Goal: Task Accomplishment & Management: Manage account settings

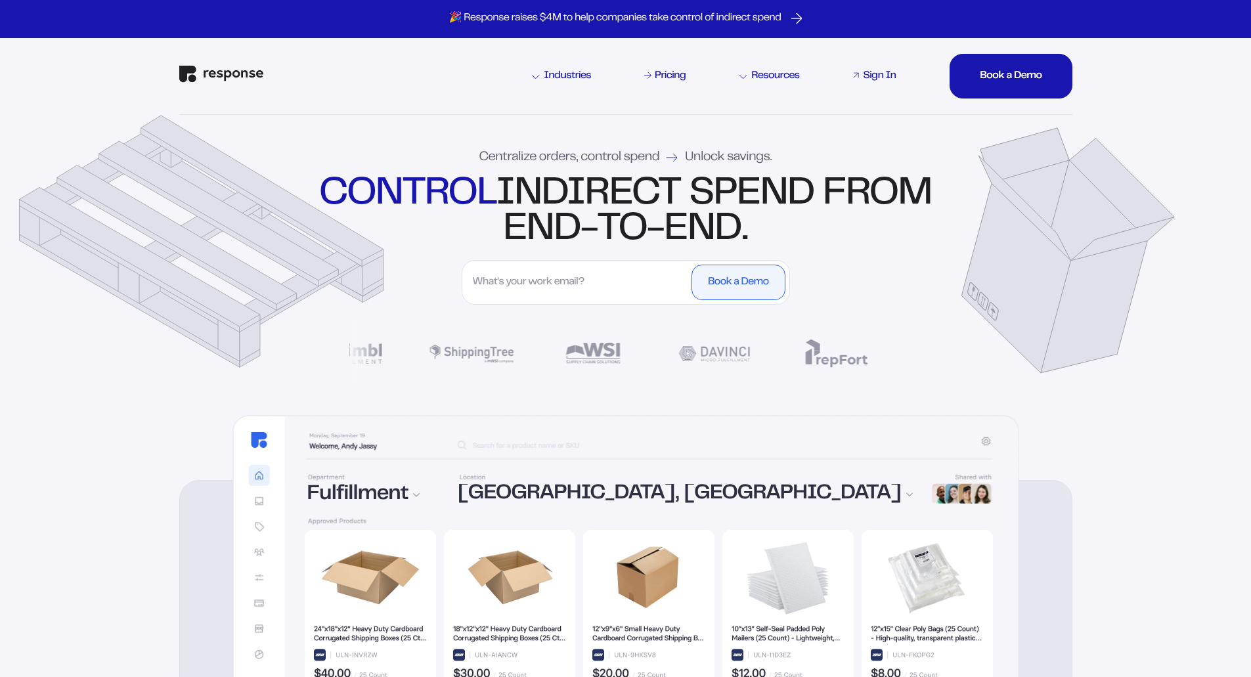
click at [874, 73] on div "Sign In" at bounding box center [879, 76] width 33 height 11
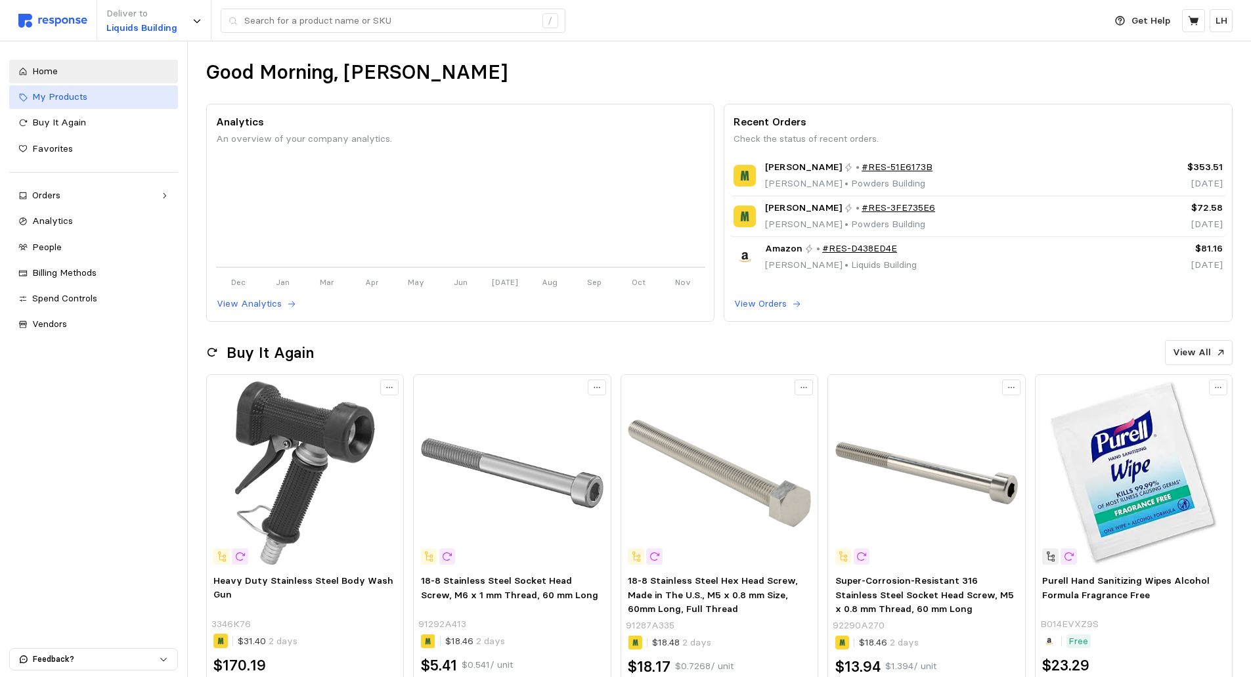
click at [55, 95] on span "My Products" at bounding box center [59, 97] width 55 height 12
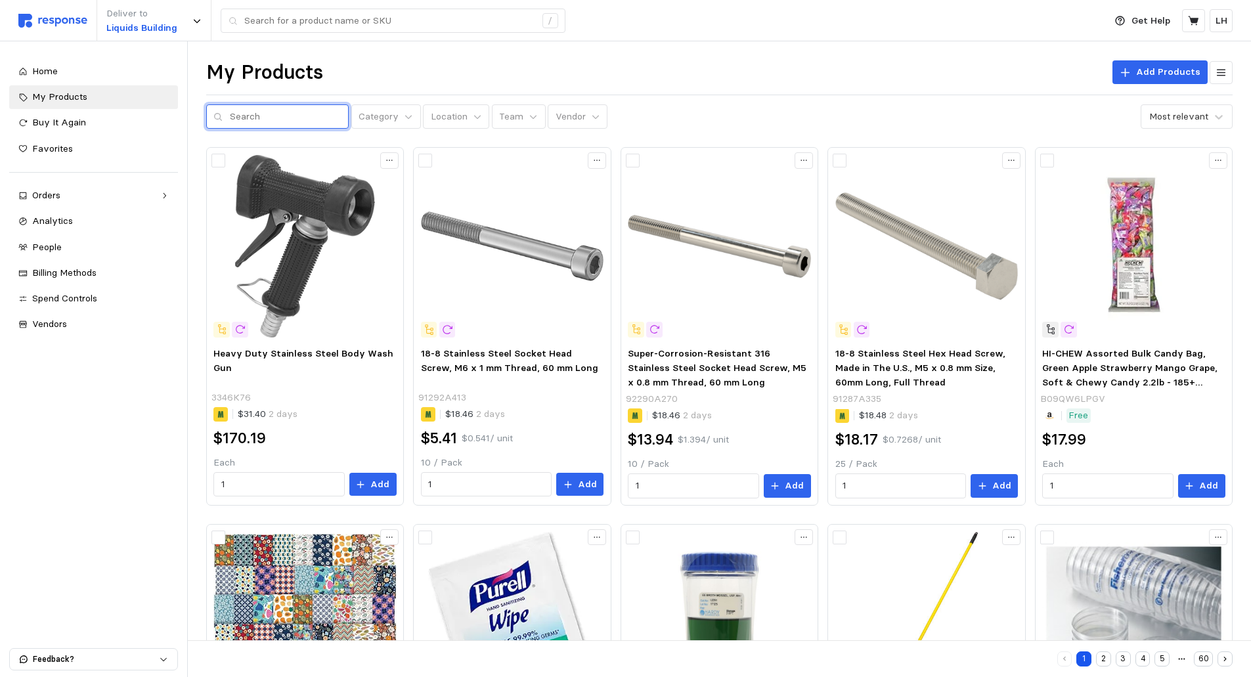
click at [253, 120] on input "text" at bounding box center [286, 117] width 112 height 24
type input "0485e3"
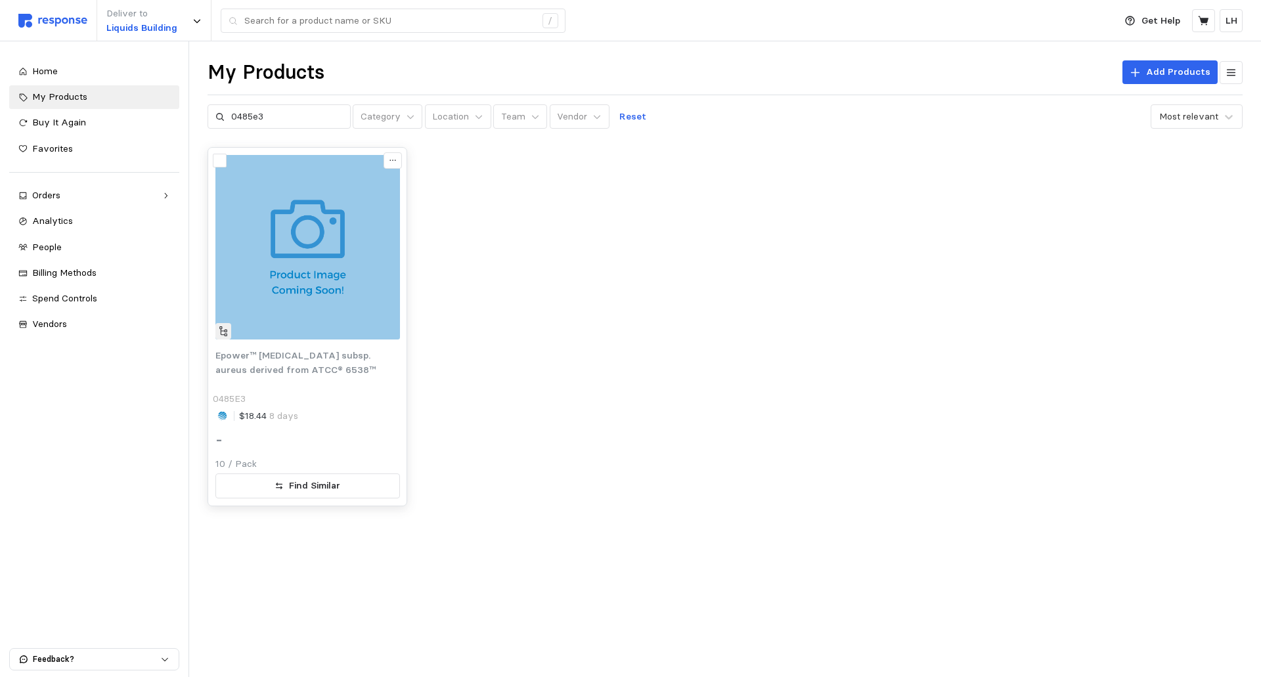
click at [300, 358] on span "Epower™ [MEDICAL_DATA] subsp. aureus derived from ATCC® 6538™" at bounding box center [295, 362] width 160 height 26
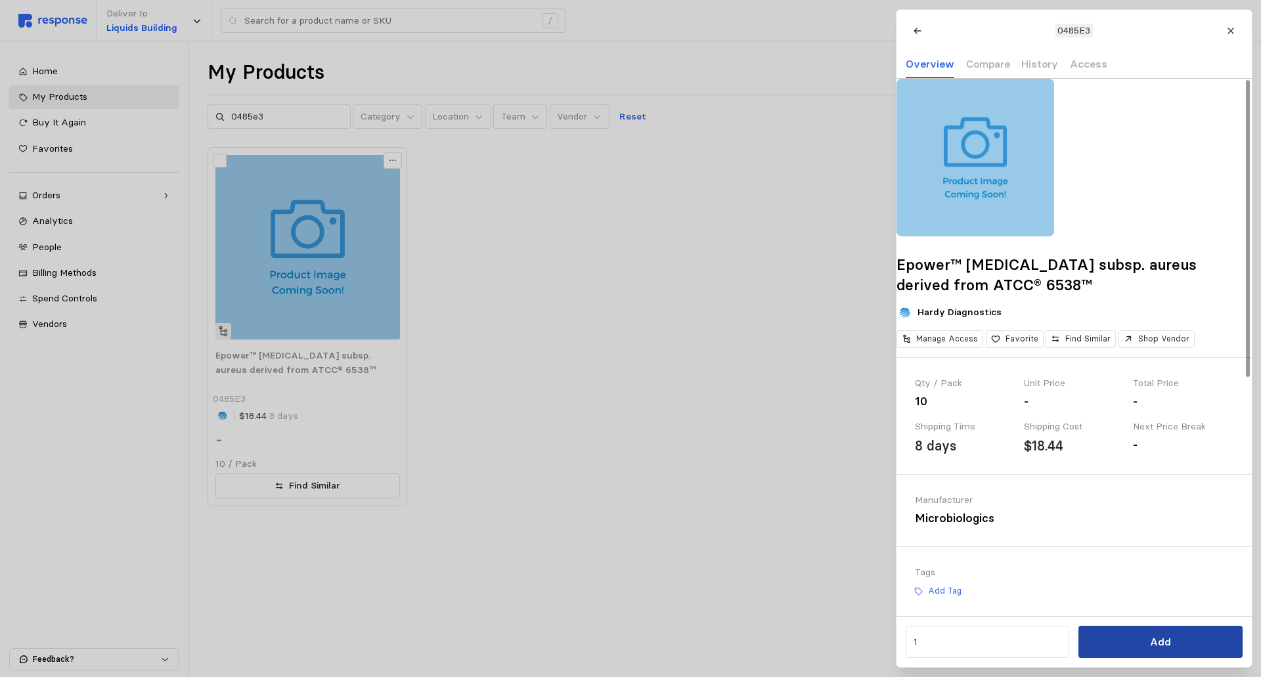
click at [1124, 646] on button "Add" at bounding box center [1161, 642] width 164 height 32
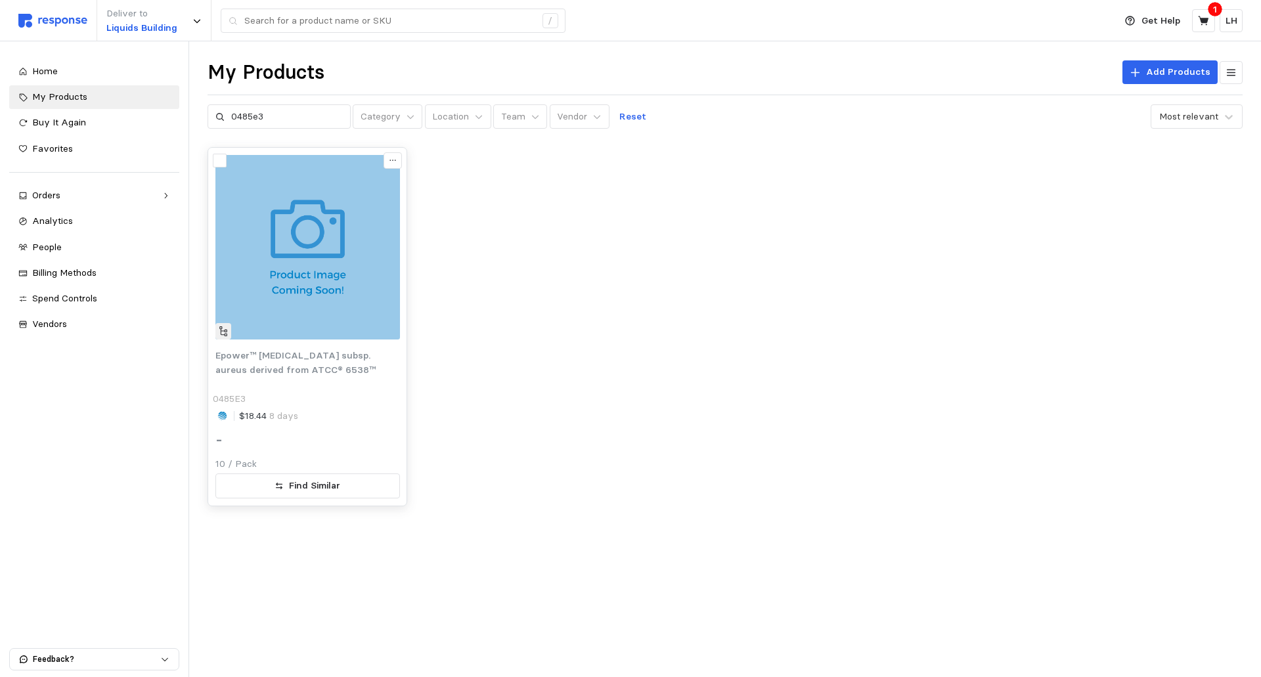
click at [300, 429] on div "-" at bounding box center [307, 441] width 185 height 30
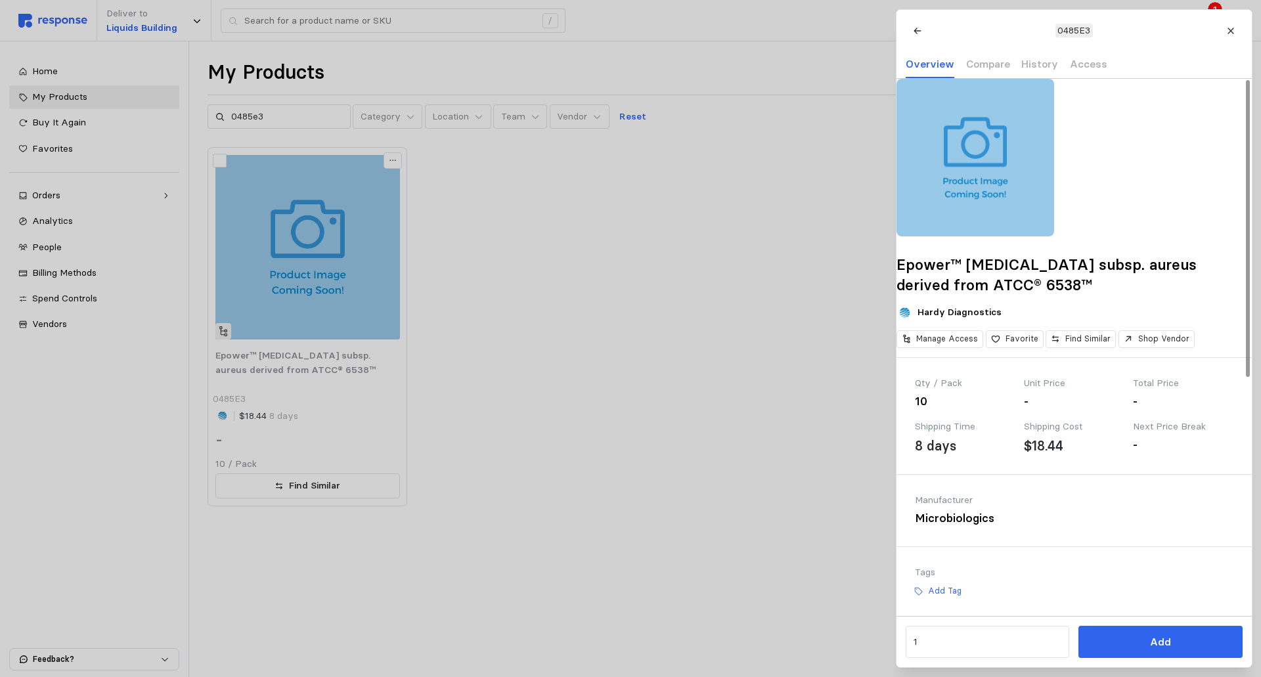
click at [792, 228] on div at bounding box center [630, 338] width 1261 height 677
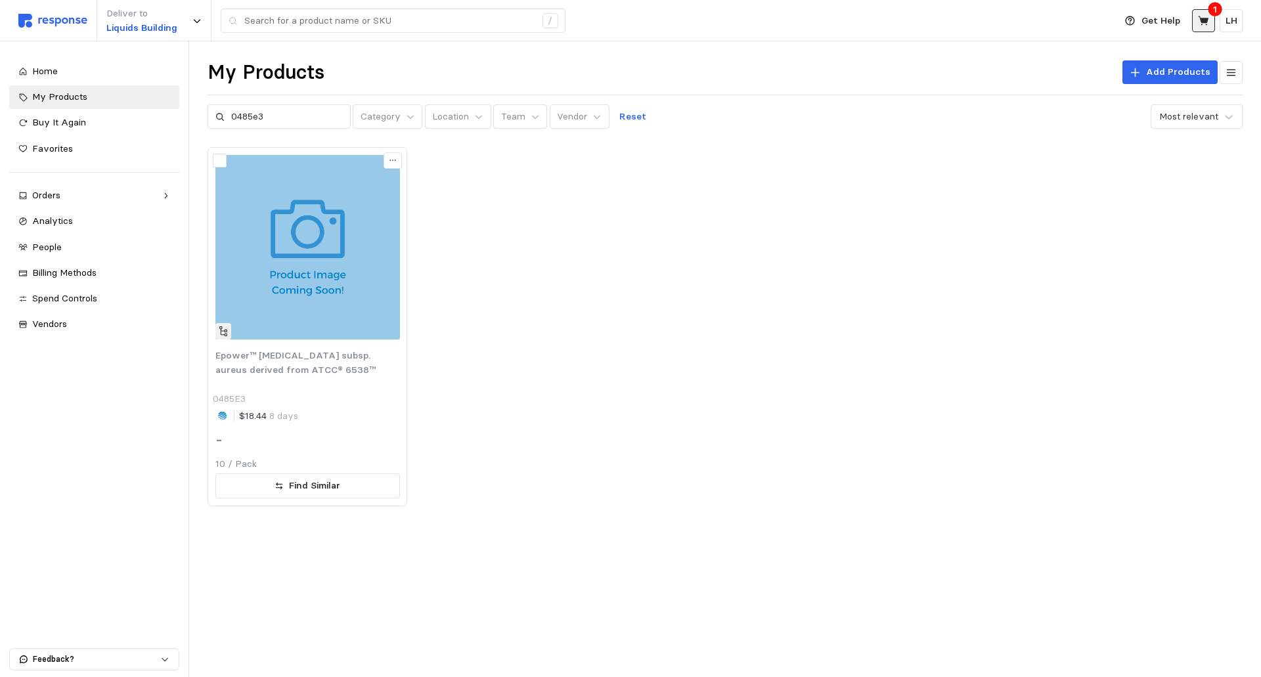
click at [1207, 22] on icon at bounding box center [1203, 20] width 11 height 9
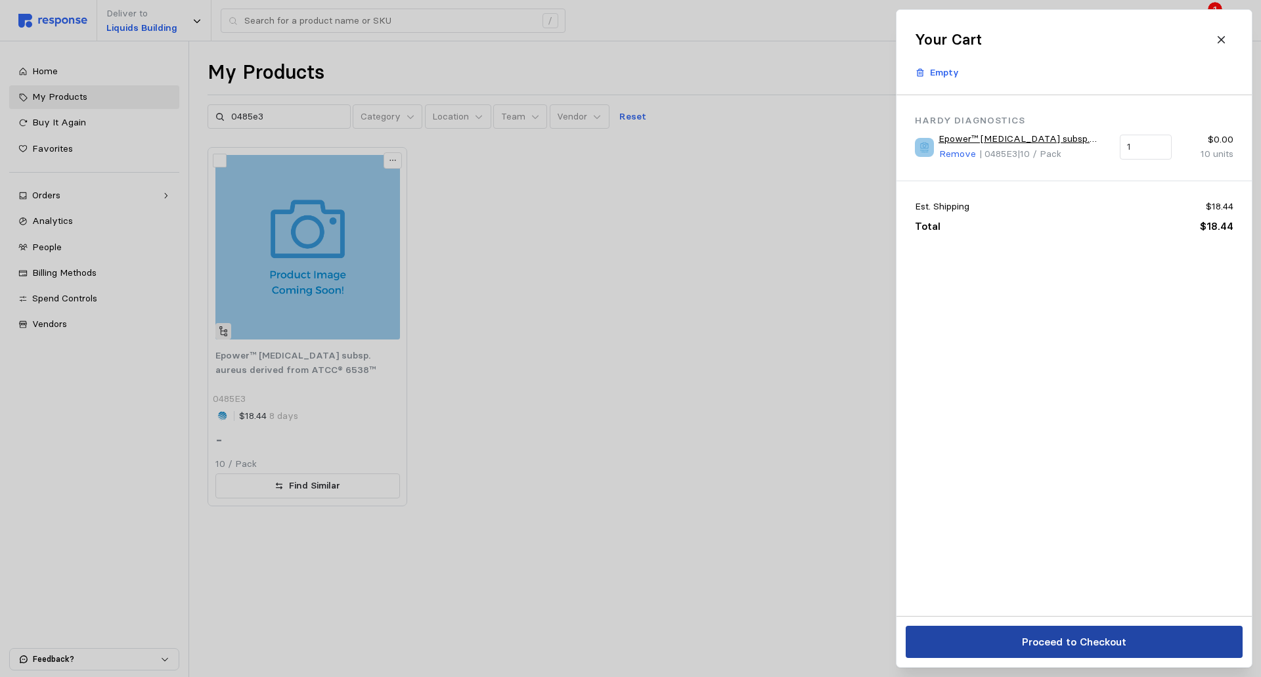
click at [1045, 637] on p "Proceed to Checkout" at bounding box center [1074, 642] width 104 height 16
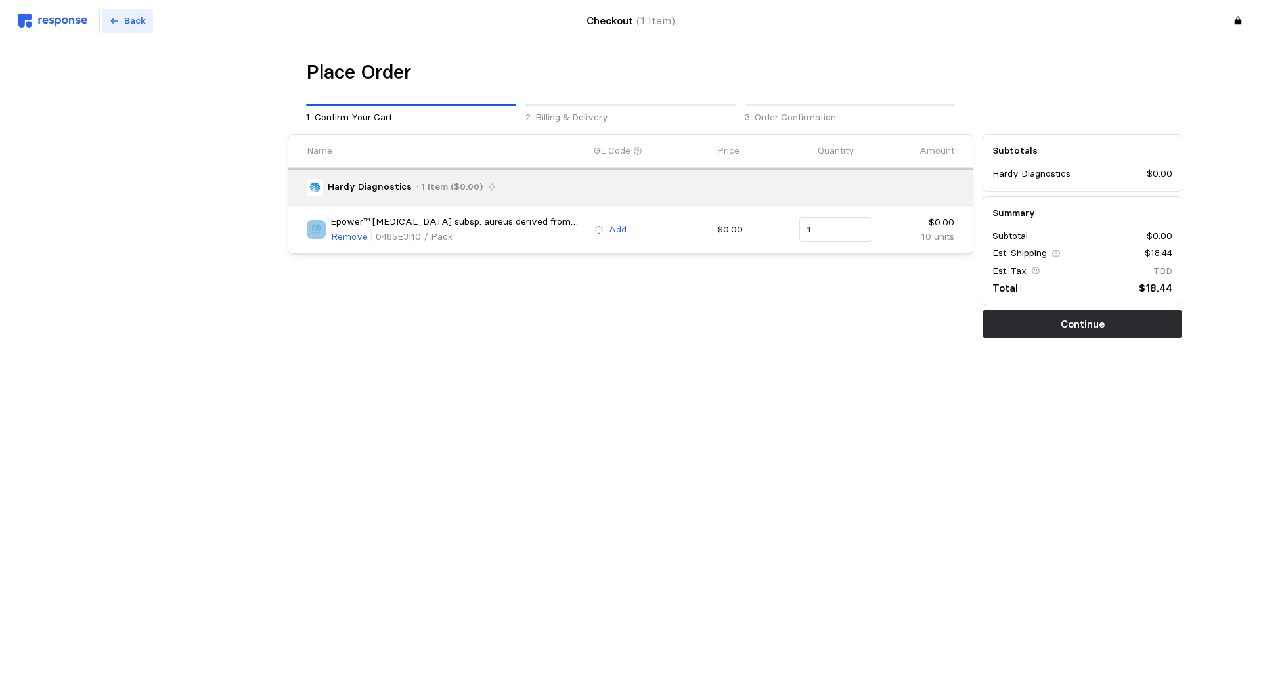
click at [108, 21] on button "Back" at bounding box center [127, 21] width 51 height 25
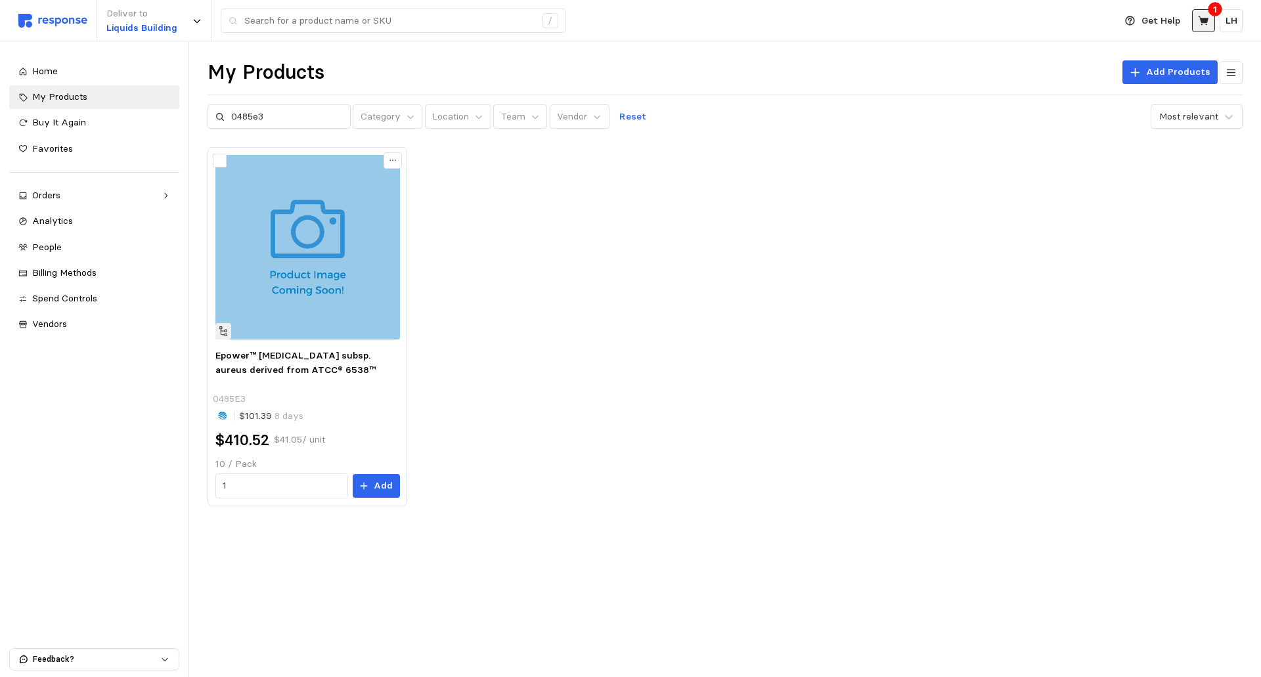
click at [1209, 22] on icon at bounding box center [1204, 21] width 12 height 12
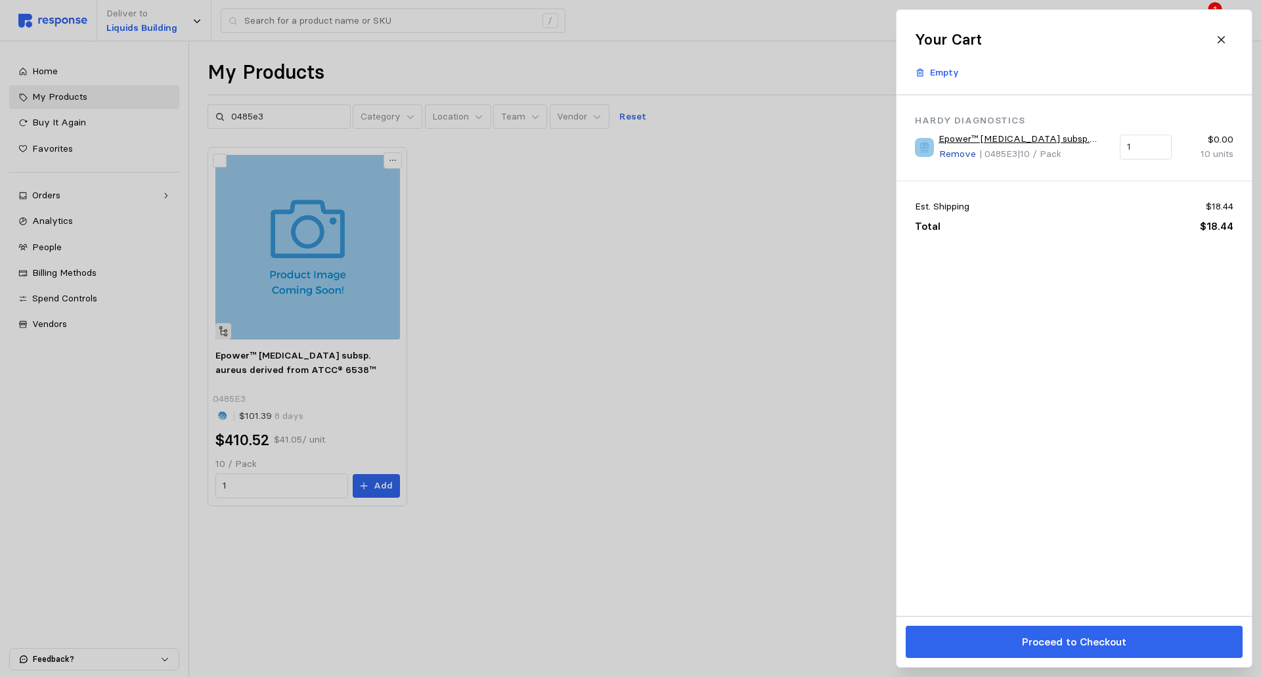
click at [954, 154] on p "Remove" at bounding box center [957, 154] width 37 height 14
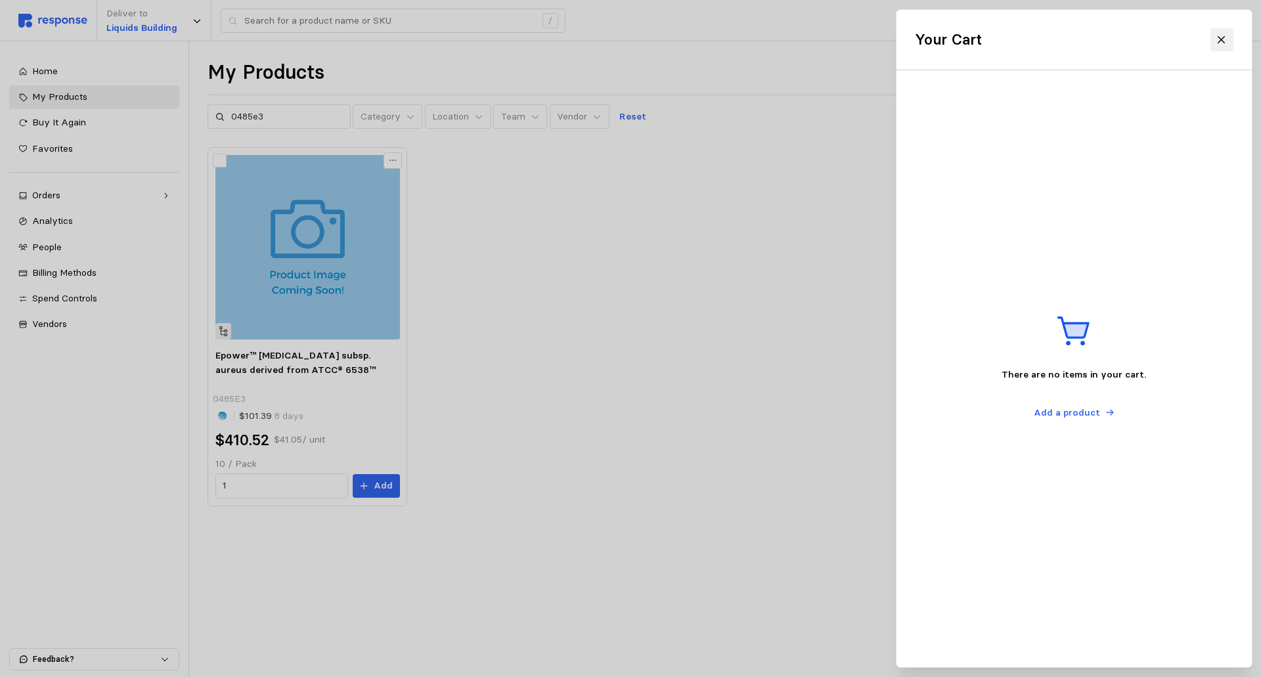
click at [1224, 43] on icon at bounding box center [1221, 39] width 7 height 7
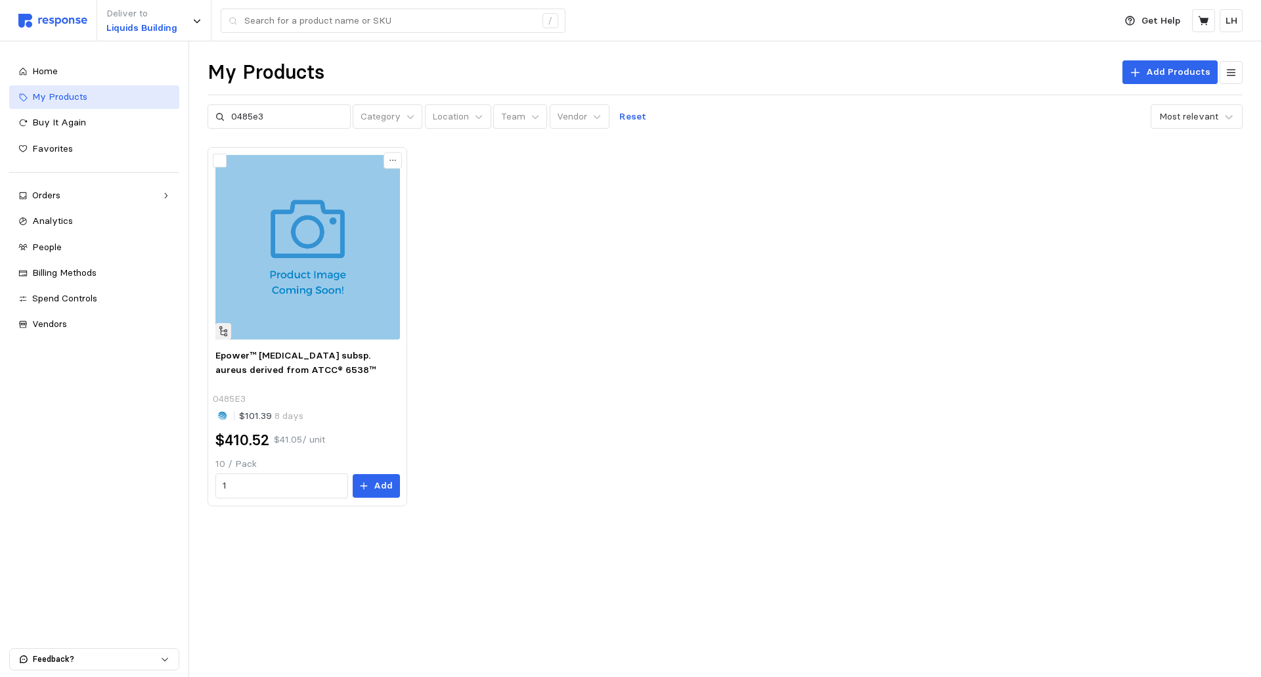
click at [41, 106] on link "My Products" at bounding box center [94, 97] width 170 height 24
click at [43, 66] on span "Home" at bounding box center [45, 71] width 26 height 12
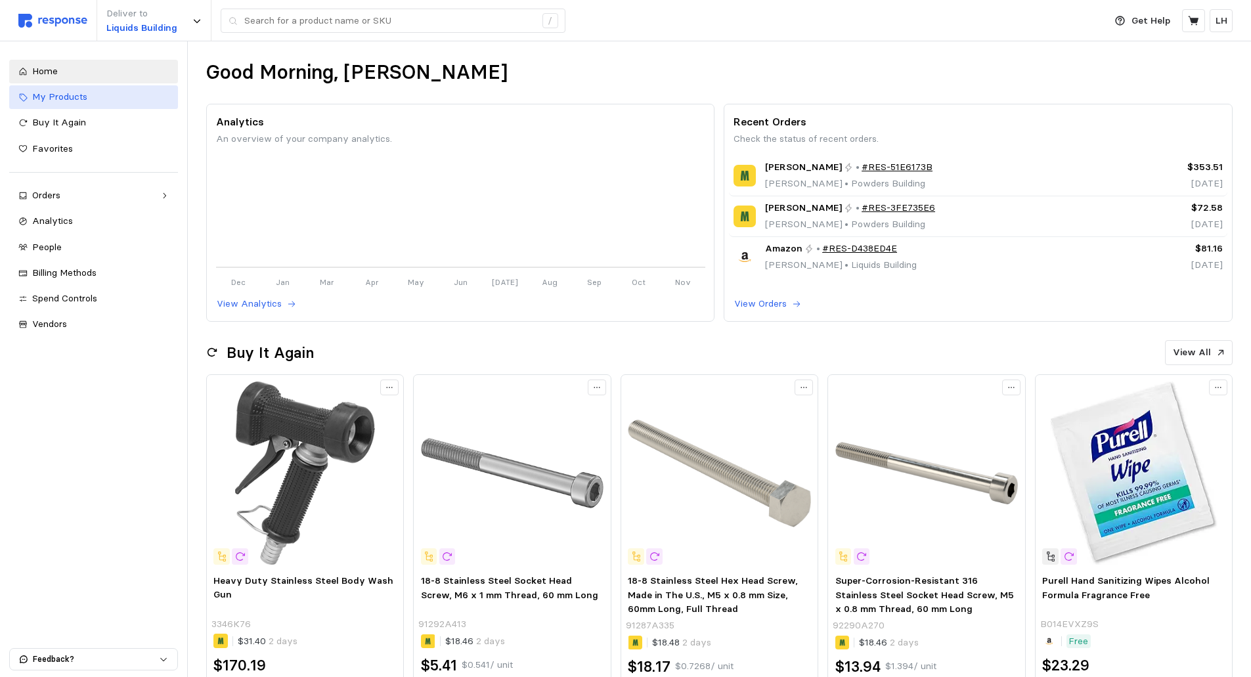
click at [64, 101] on span "My Products" at bounding box center [59, 97] width 55 height 12
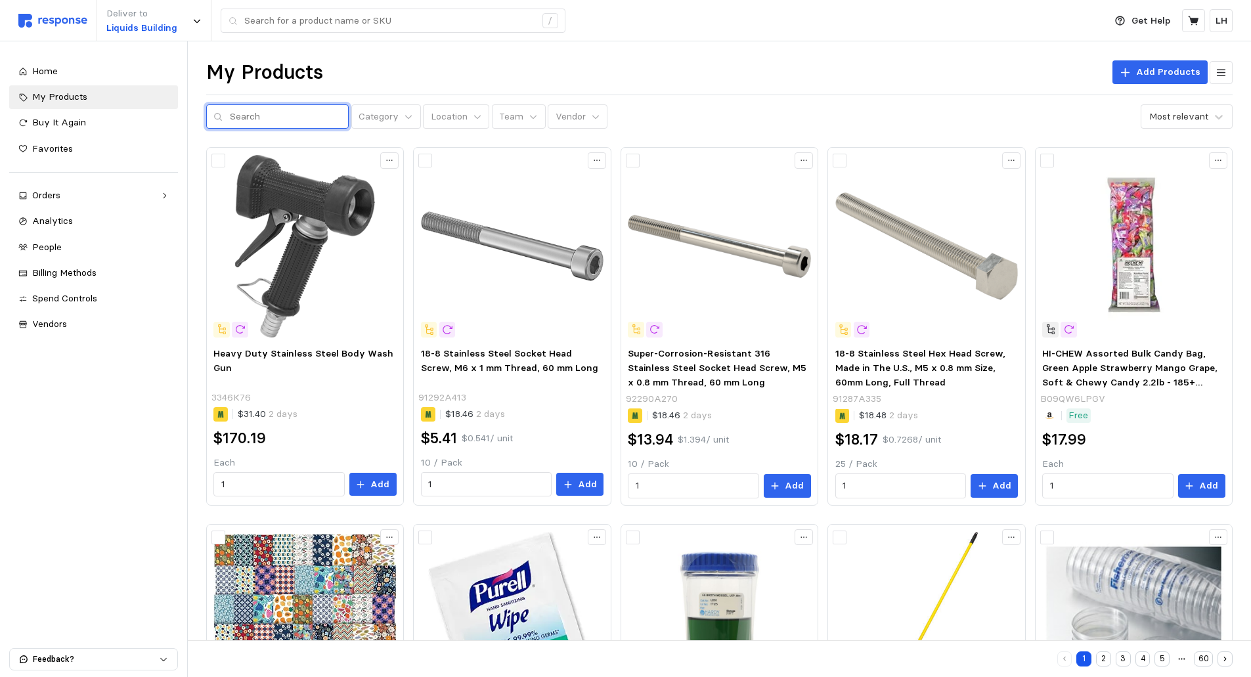
click at [238, 117] on input "text" at bounding box center [286, 117] width 112 height 24
type input "0443e3"
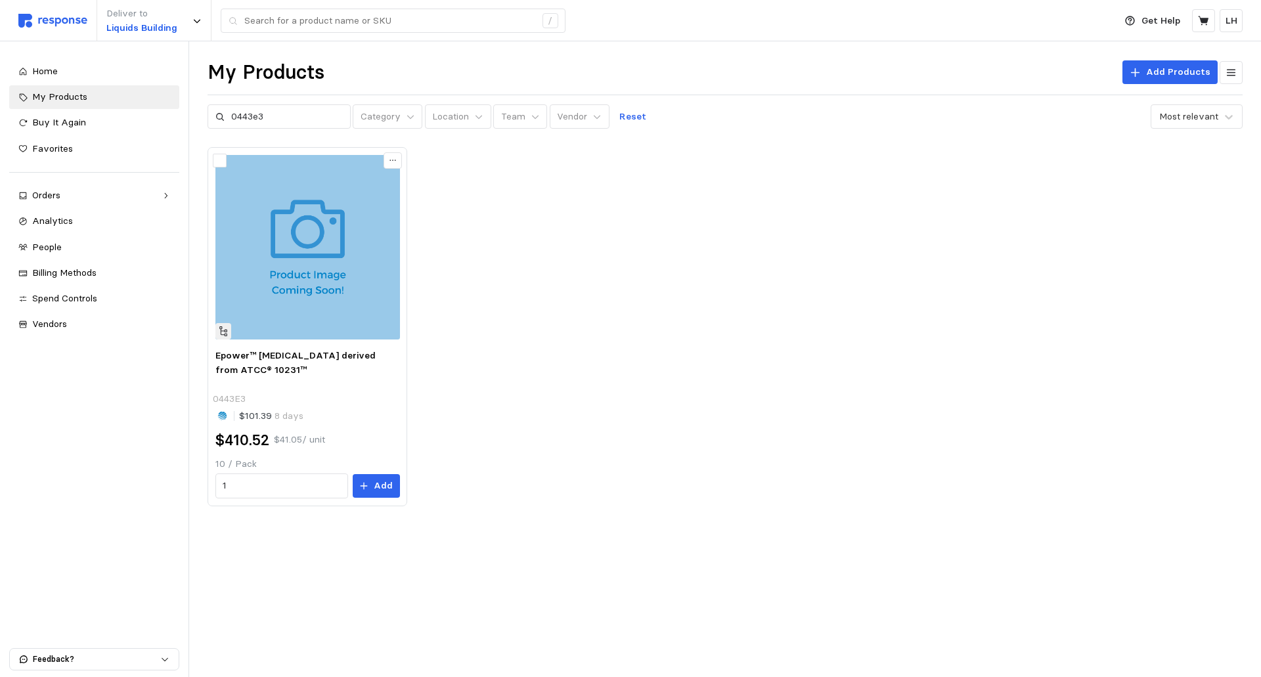
click at [565, 302] on div "Epower™ [MEDICAL_DATA] derived from ATCC® 10231™ 0443E3 $101.39 8 days $410.52 …" at bounding box center [725, 326] width 1035 height 359
click at [50, 83] on div "Home My Products Buy It Again Favorites Orders Needs Review Processing Complete…" at bounding box center [94, 198] width 170 height 277
click at [53, 69] on span "Home" at bounding box center [45, 71] width 26 height 12
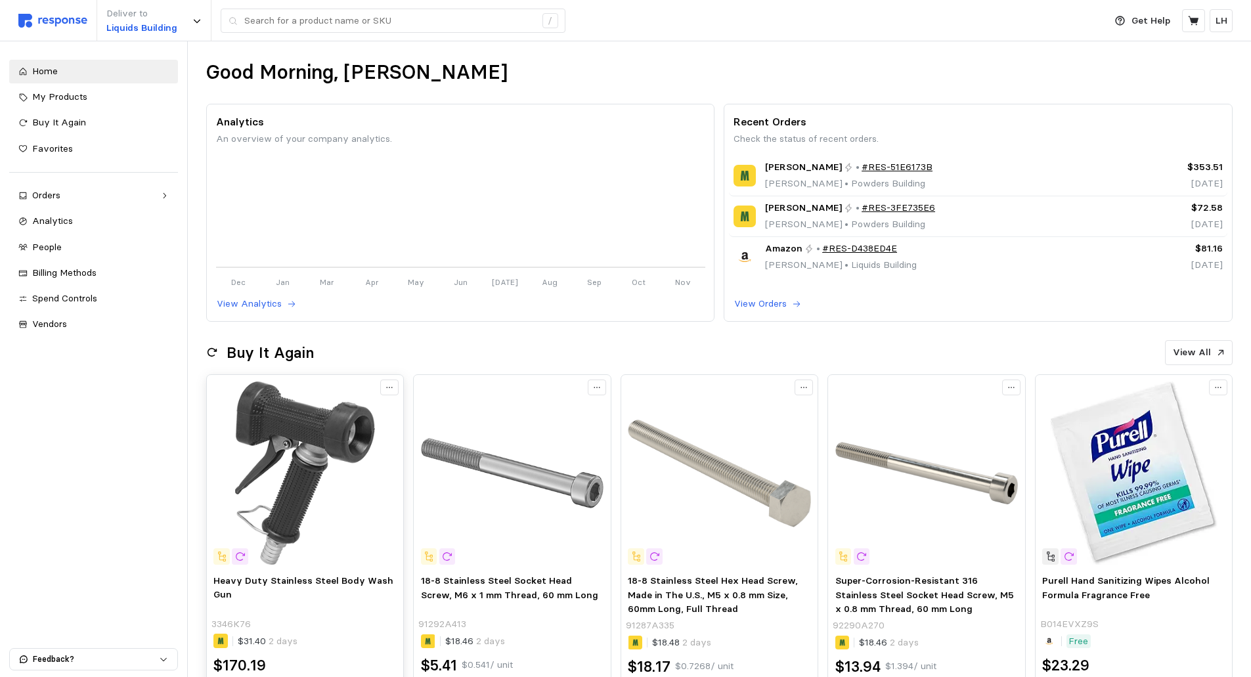
click at [338, 526] on img at bounding box center [304, 473] width 183 height 183
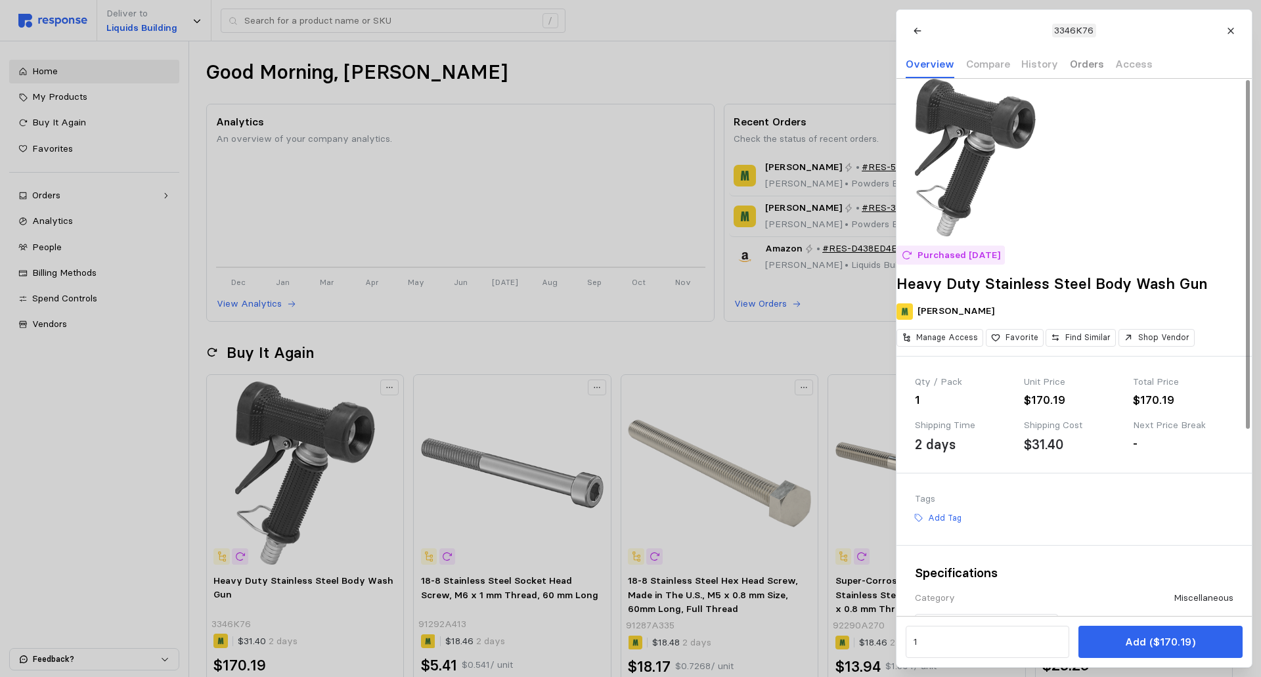
click at [1084, 64] on p "Orders" at bounding box center [1086, 64] width 34 height 16
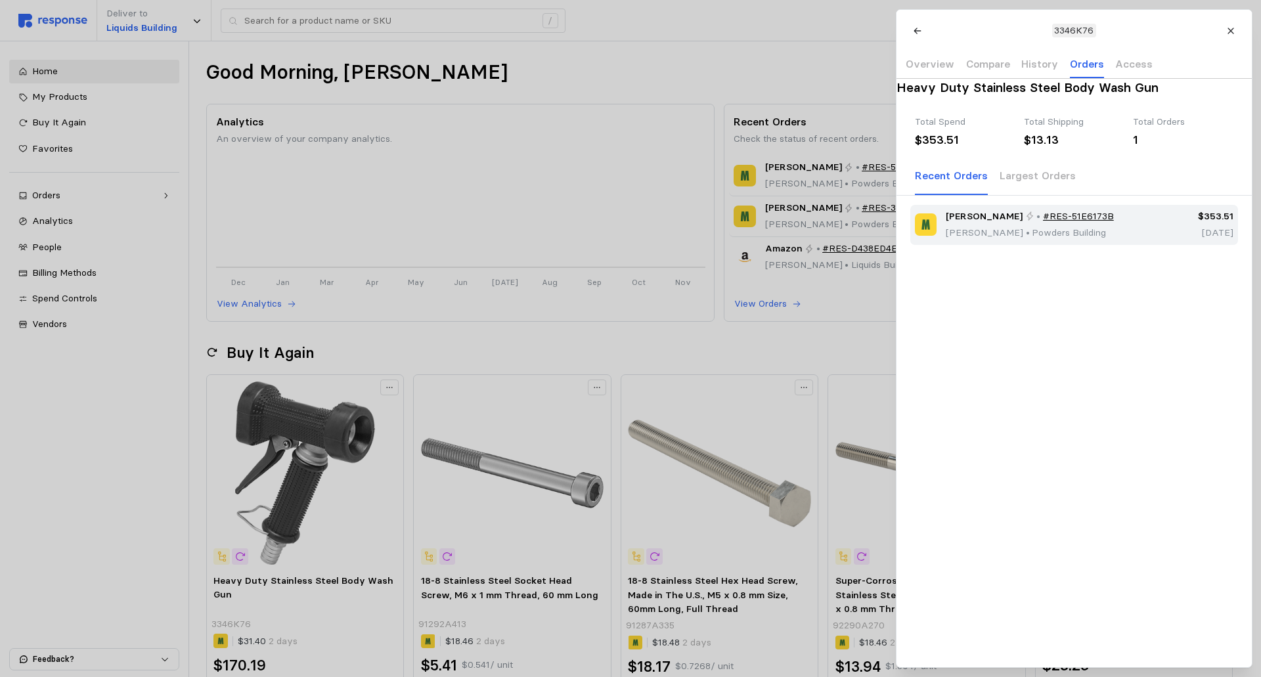
click at [985, 240] on p "[PERSON_NAME] • [GEOGRAPHIC_DATA]" at bounding box center [1030, 233] width 168 height 14
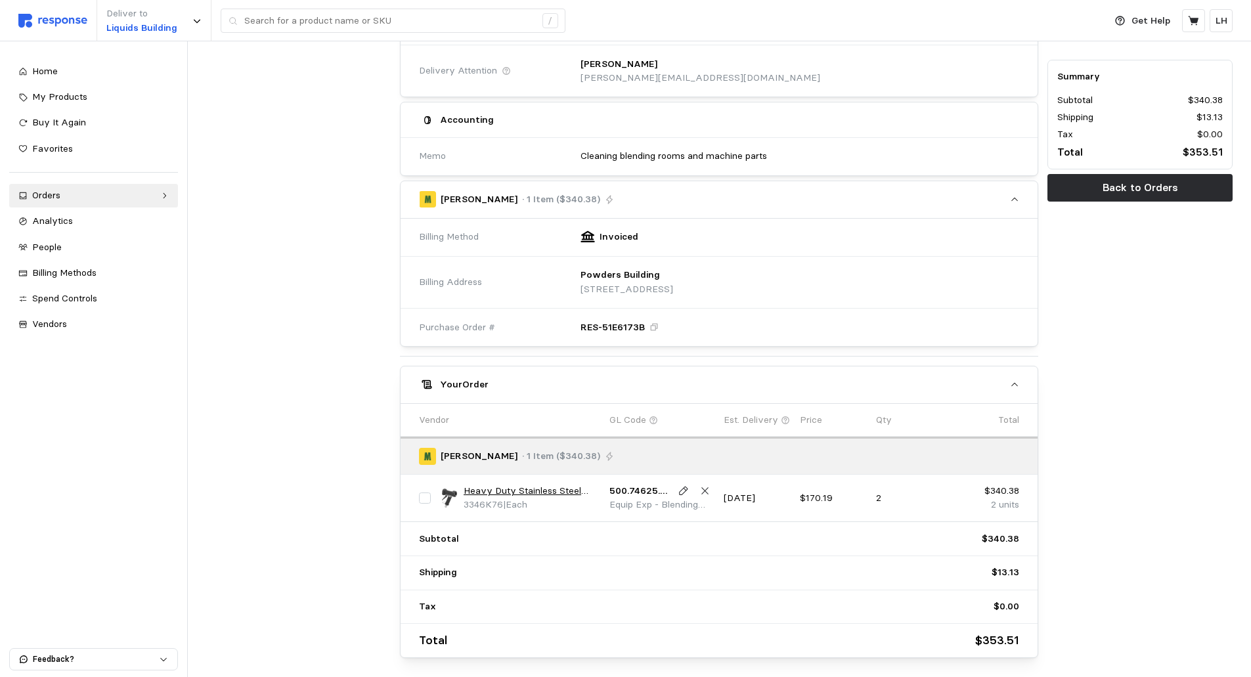
scroll to position [263, 0]
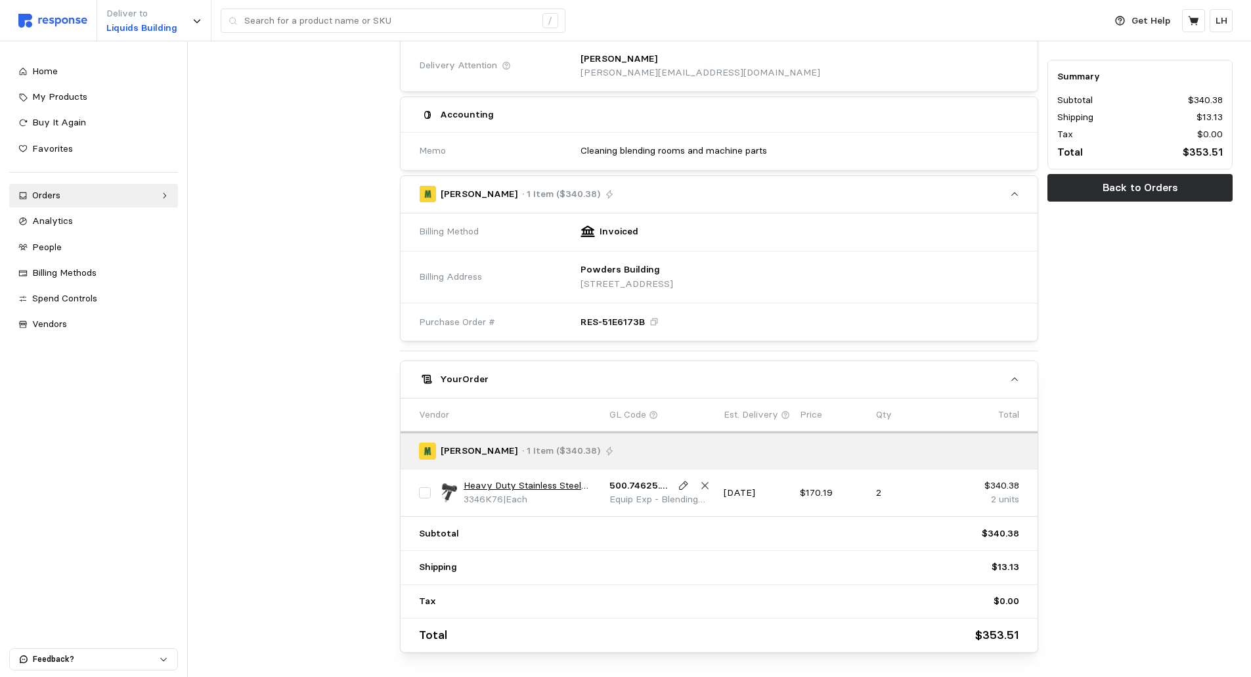
click at [298, 173] on div at bounding box center [299, 253] width 194 height 807
click at [259, 187] on div at bounding box center [299, 253] width 194 height 807
click at [781, 455] on div "[PERSON_NAME] · 1 Item ($340.38)" at bounding box center [714, 451] width 591 height 16
click at [750, 451] on div "[PERSON_NAME] · 1 Item ($340.38)" at bounding box center [714, 451] width 591 height 16
click at [70, 76] on div "Home" at bounding box center [100, 71] width 137 height 14
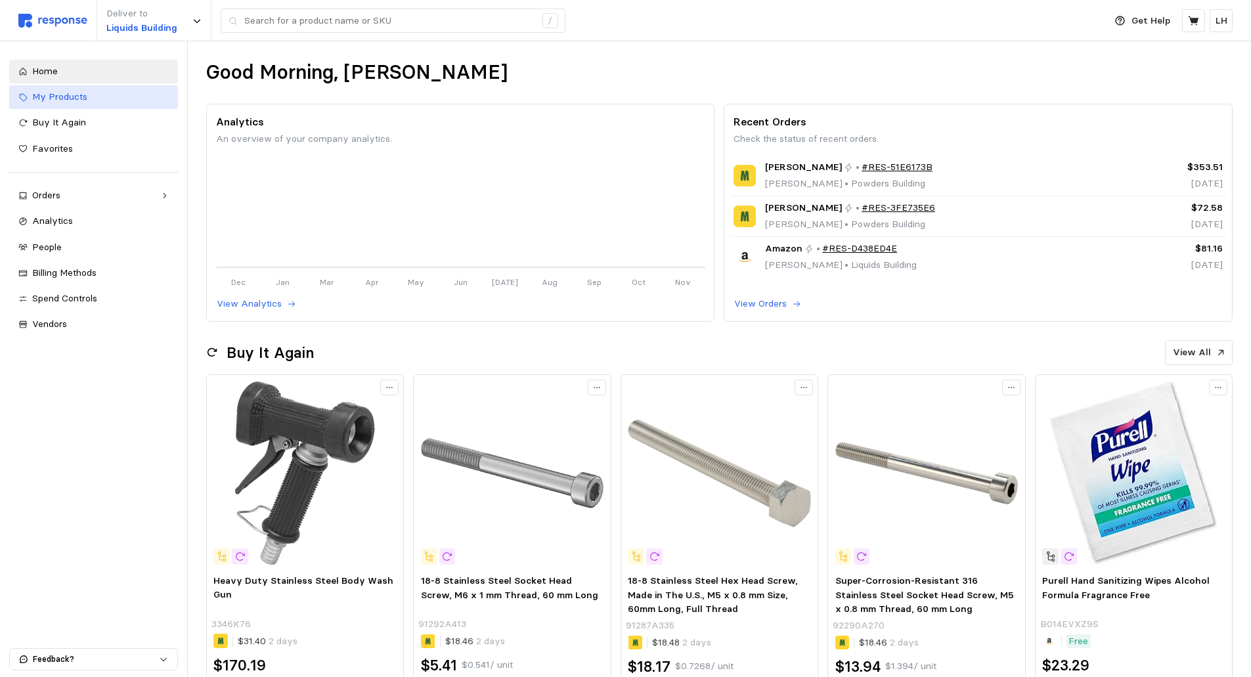
click at [79, 96] on span "My Products" at bounding box center [59, 97] width 55 height 12
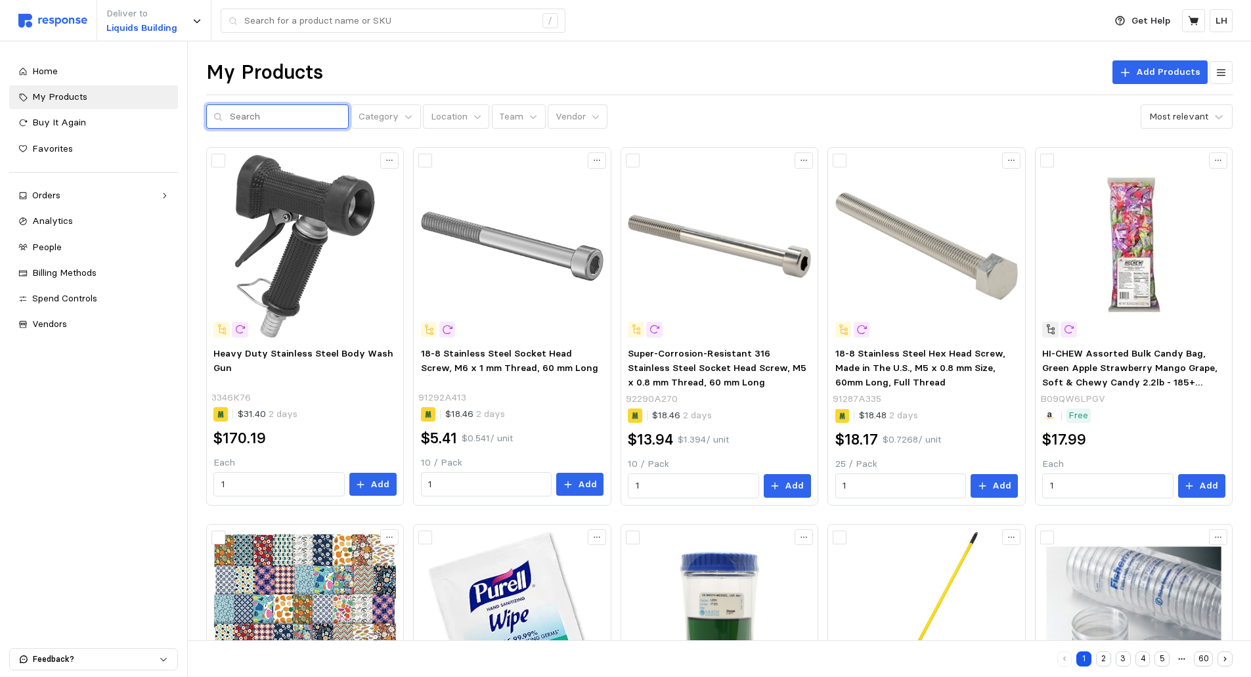
click at [267, 120] on input "text" at bounding box center [286, 117] width 112 height 24
type input "0485e3"
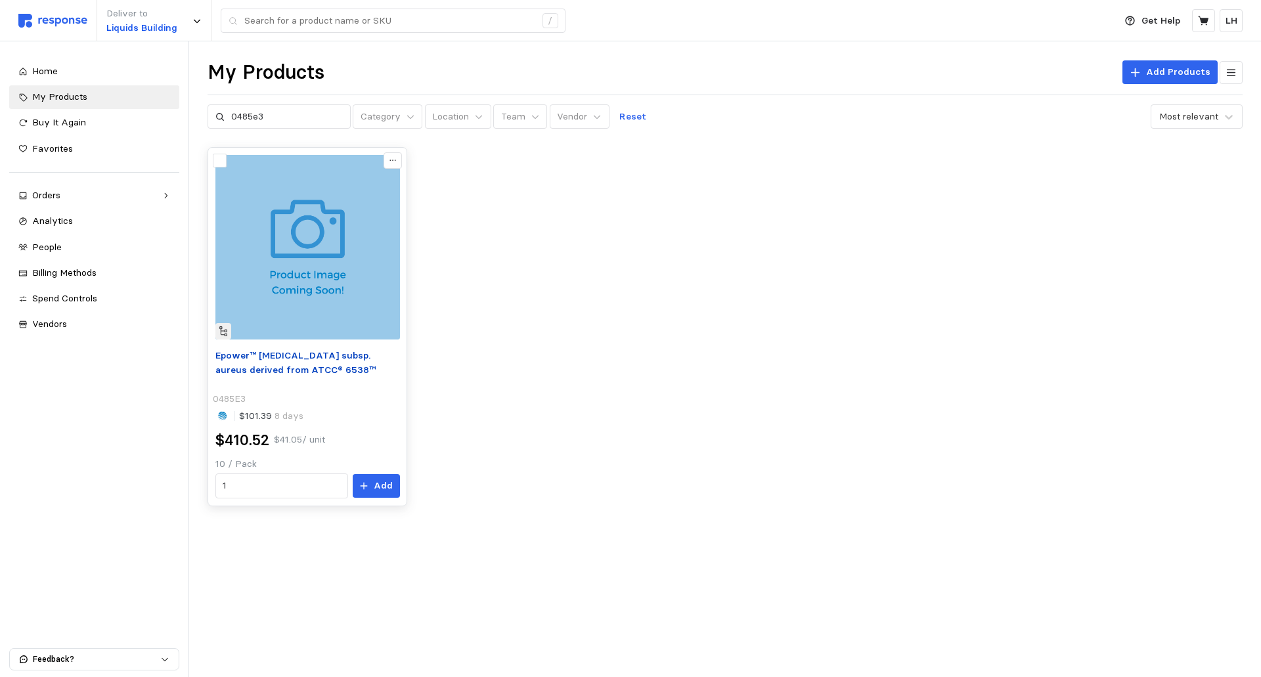
click at [305, 356] on span "Epower™ [MEDICAL_DATA] subsp. aureus derived from ATCC® 6538™" at bounding box center [295, 362] width 160 height 26
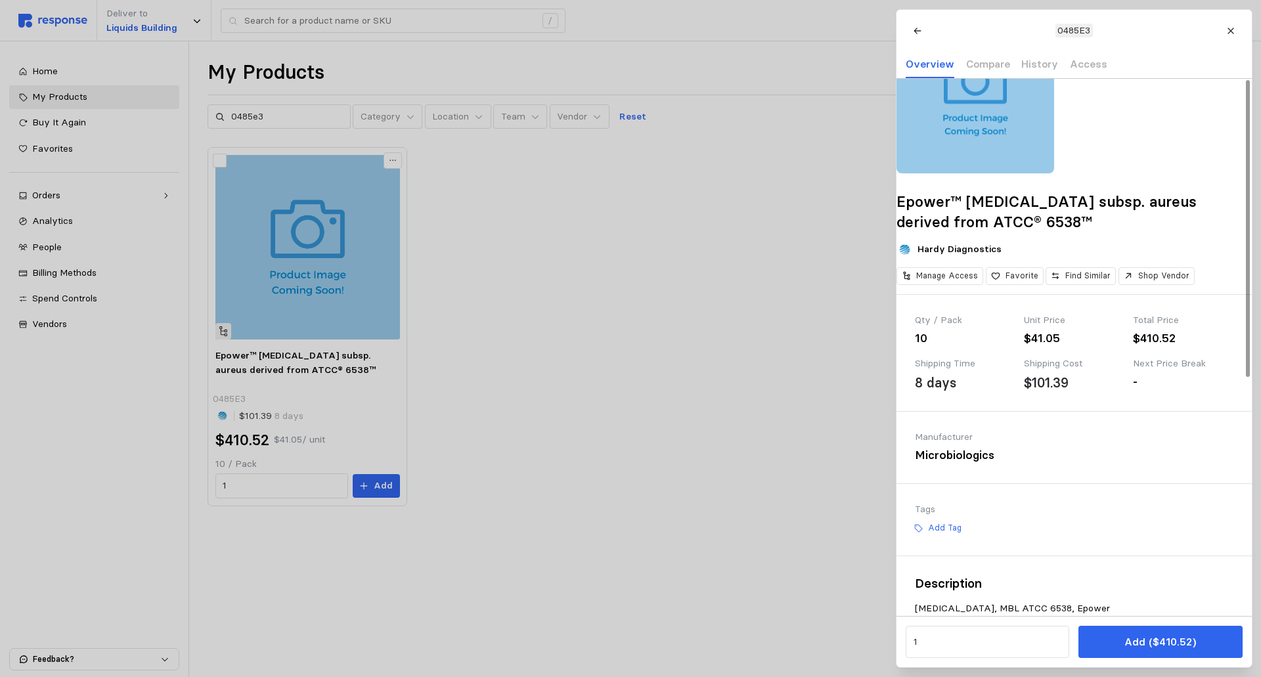
scroll to position [66, 0]
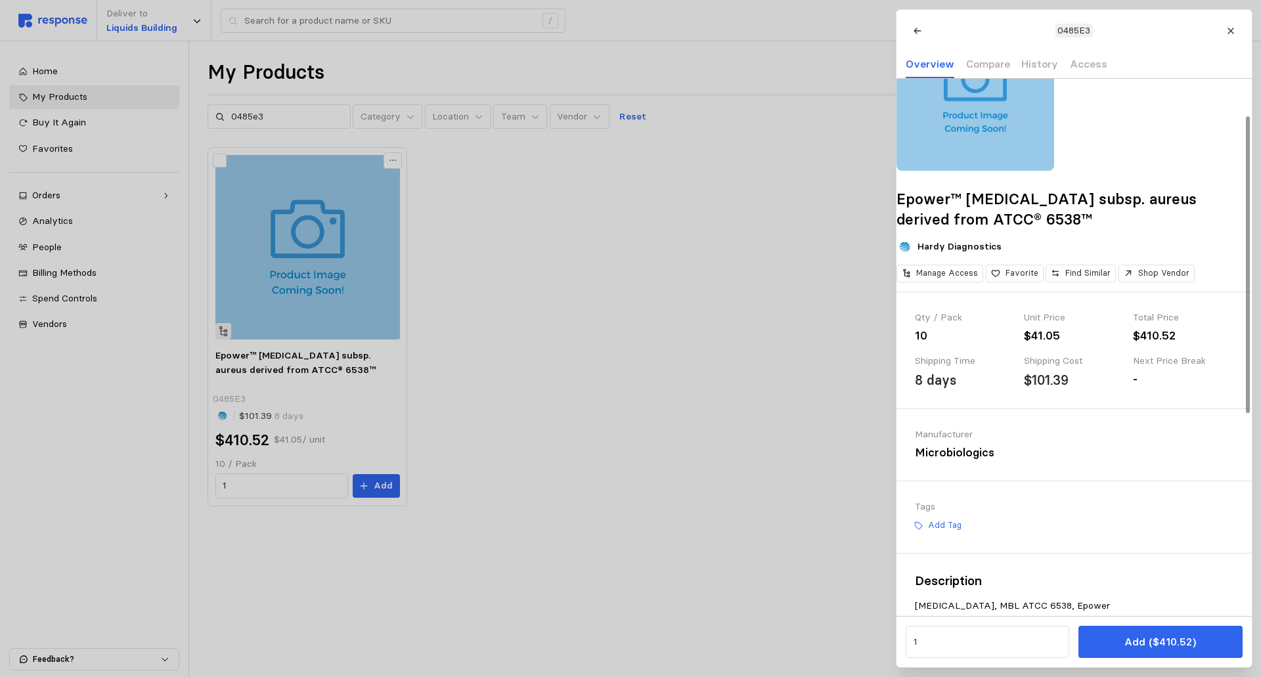
click at [921, 325] on div "Qty / Pack" at bounding box center [965, 318] width 100 height 14
click at [1108, 409] on div "Qty / Pack 10 Unit Price $41.05 Total Price $410.52 Shipping Time 8 days Shippi…" at bounding box center [1074, 350] width 355 height 117
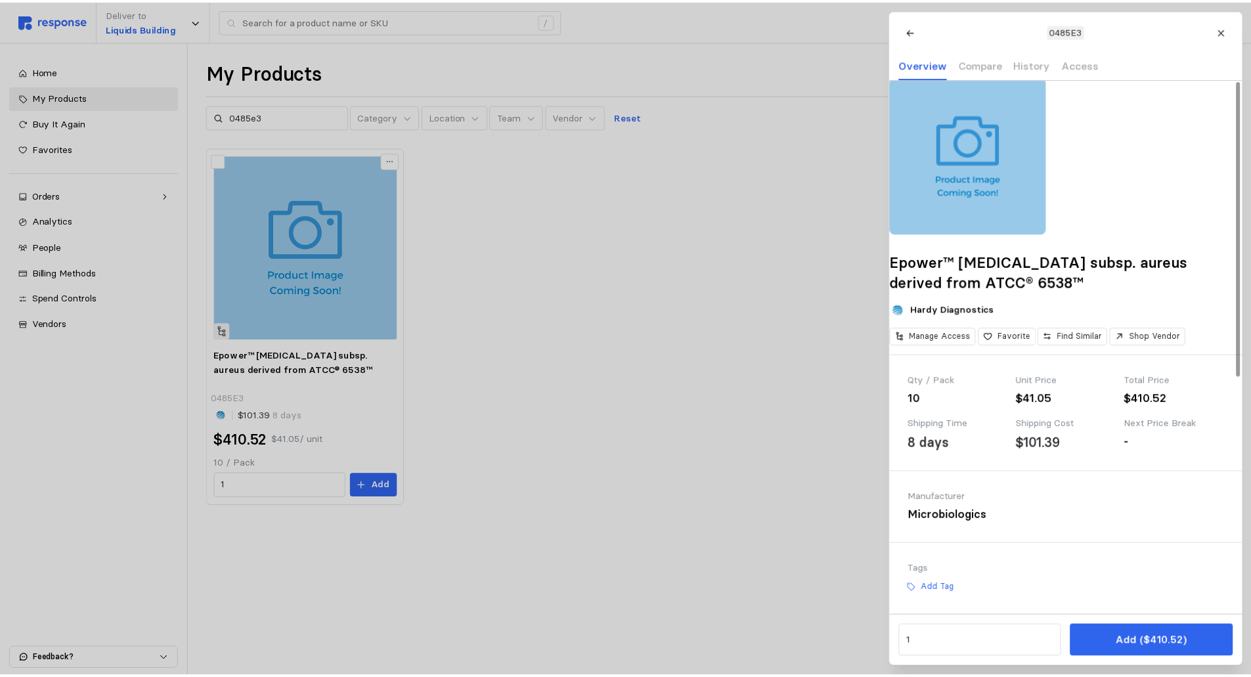
scroll to position [0, 0]
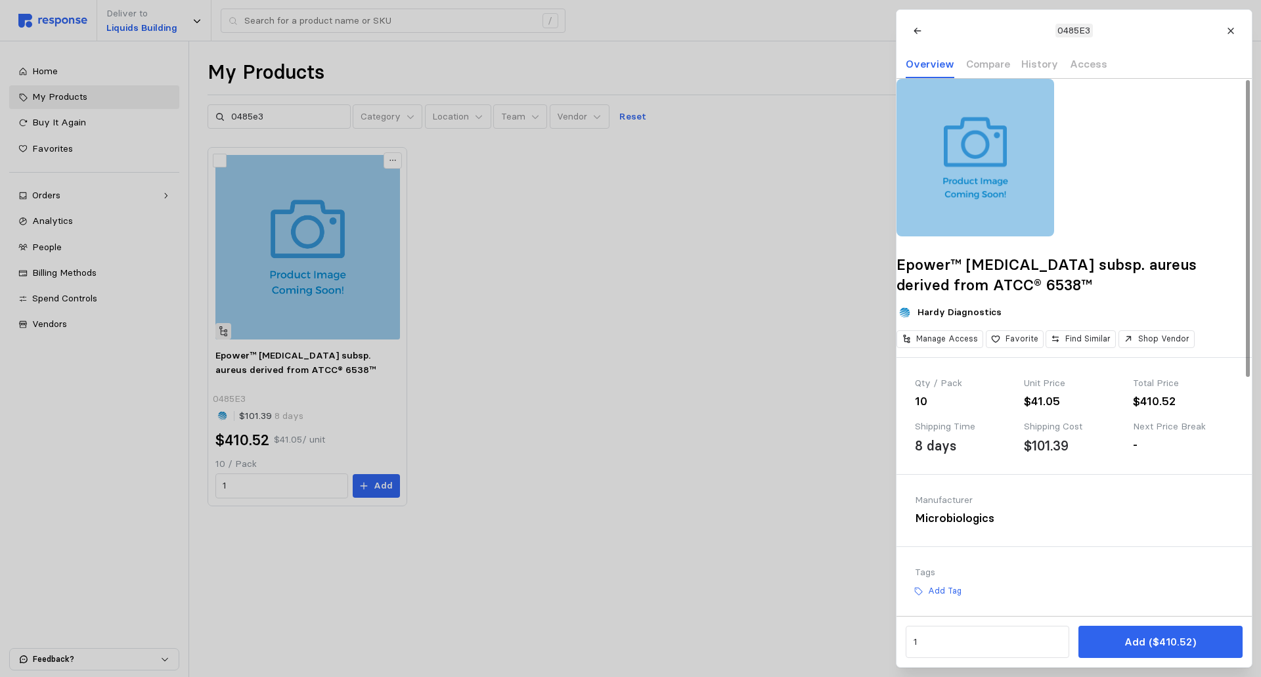
drag, startPoint x: 686, startPoint y: 346, endPoint x: 444, endPoint y: 385, distance: 245.6
click at [669, 356] on div at bounding box center [630, 338] width 1261 height 677
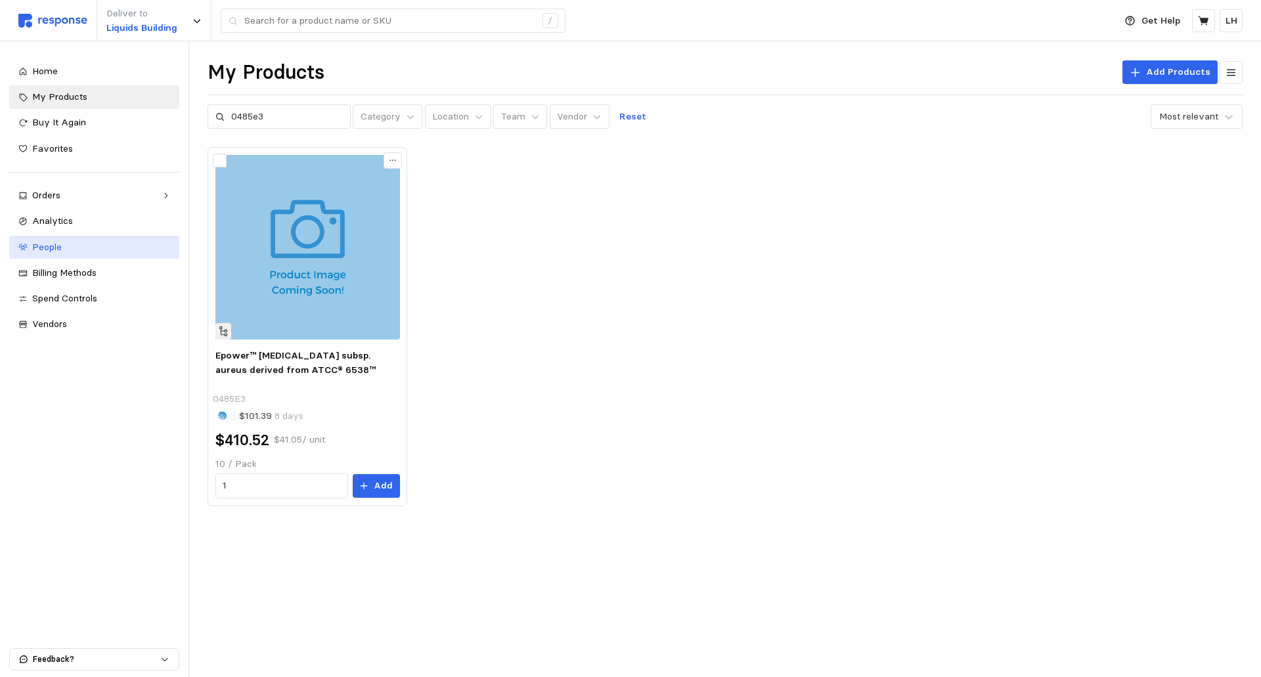
click at [51, 246] on span "People" at bounding box center [47, 247] width 30 height 12
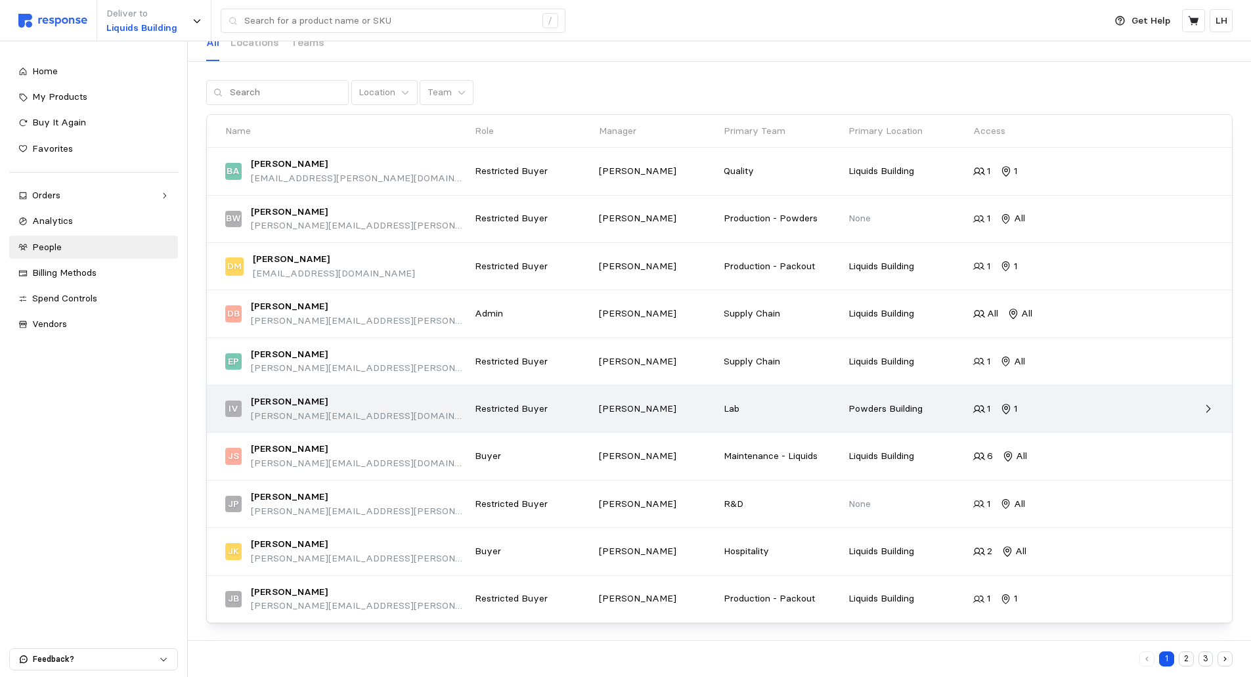
scroll to position [71, 0]
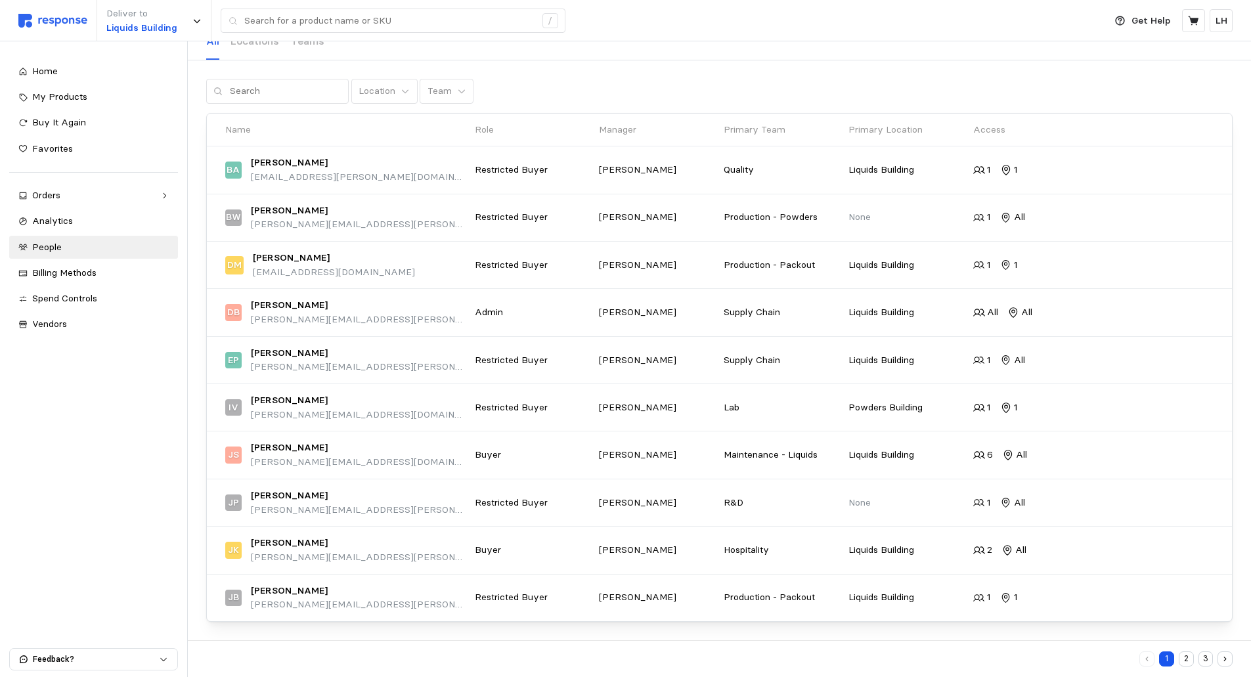
click at [1188, 658] on button "2" at bounding box center [1186, 659] width 15 height 15
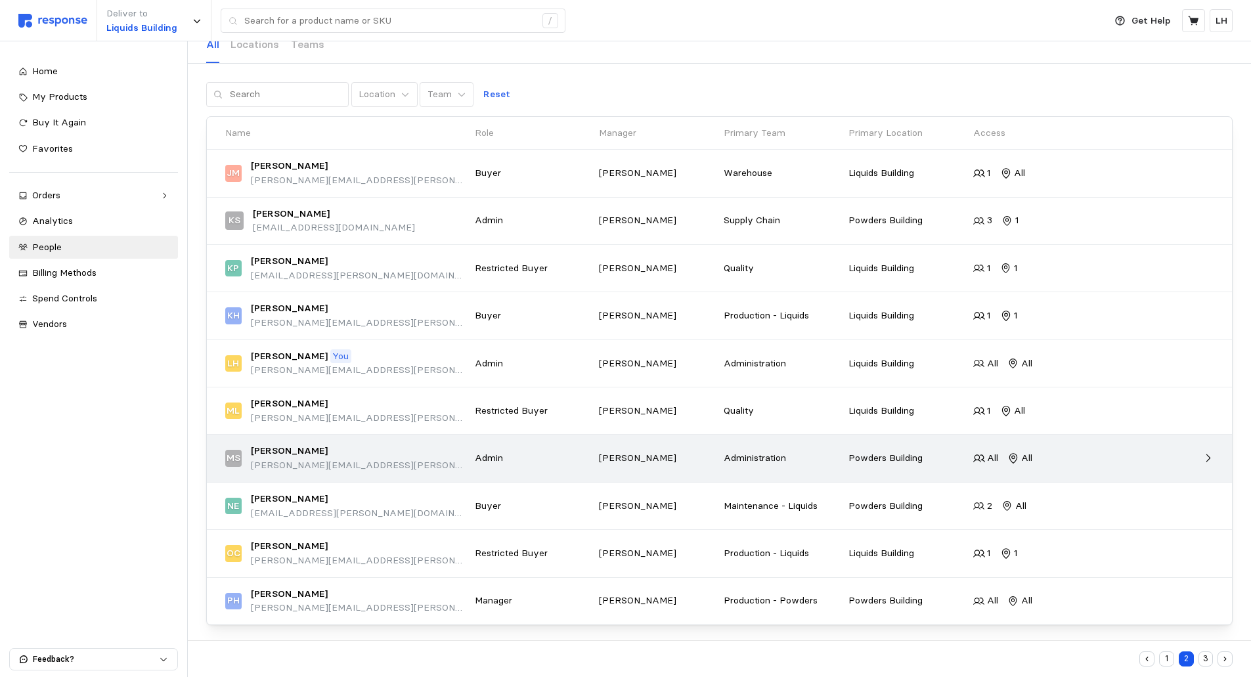
scroll to position [71, 0]
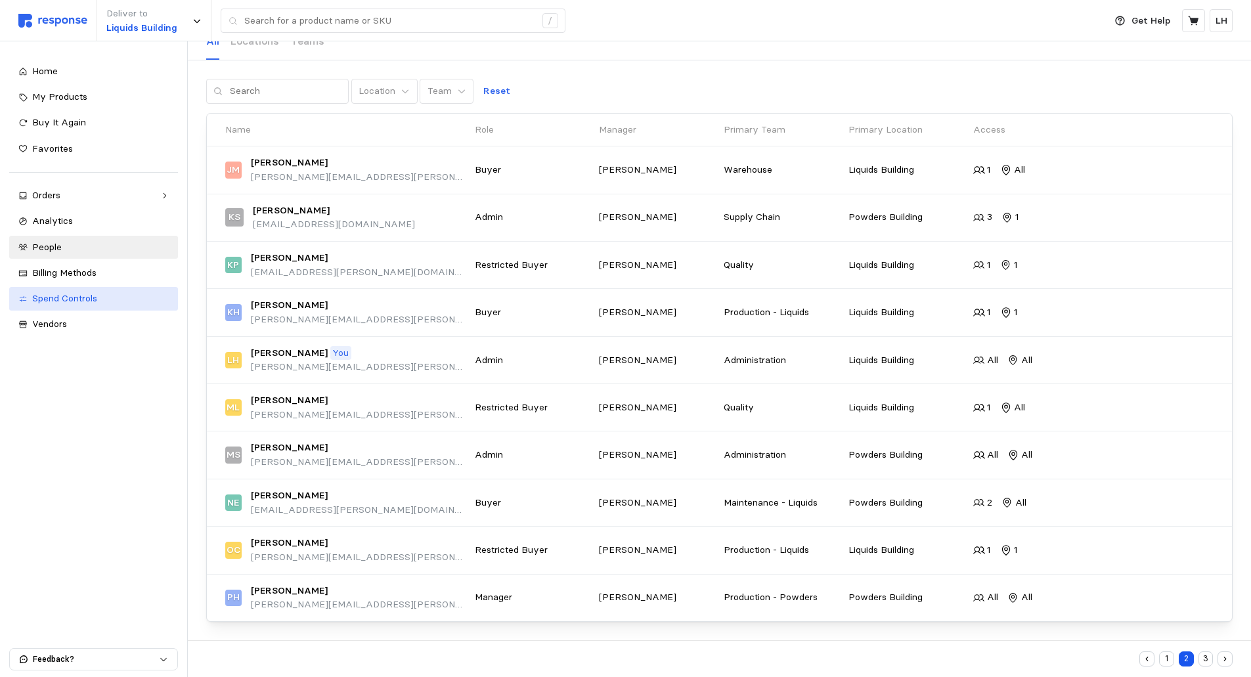
click at [55, 294] on span "Spend Controls" at bounding box center [64, 298] width 65 height 12
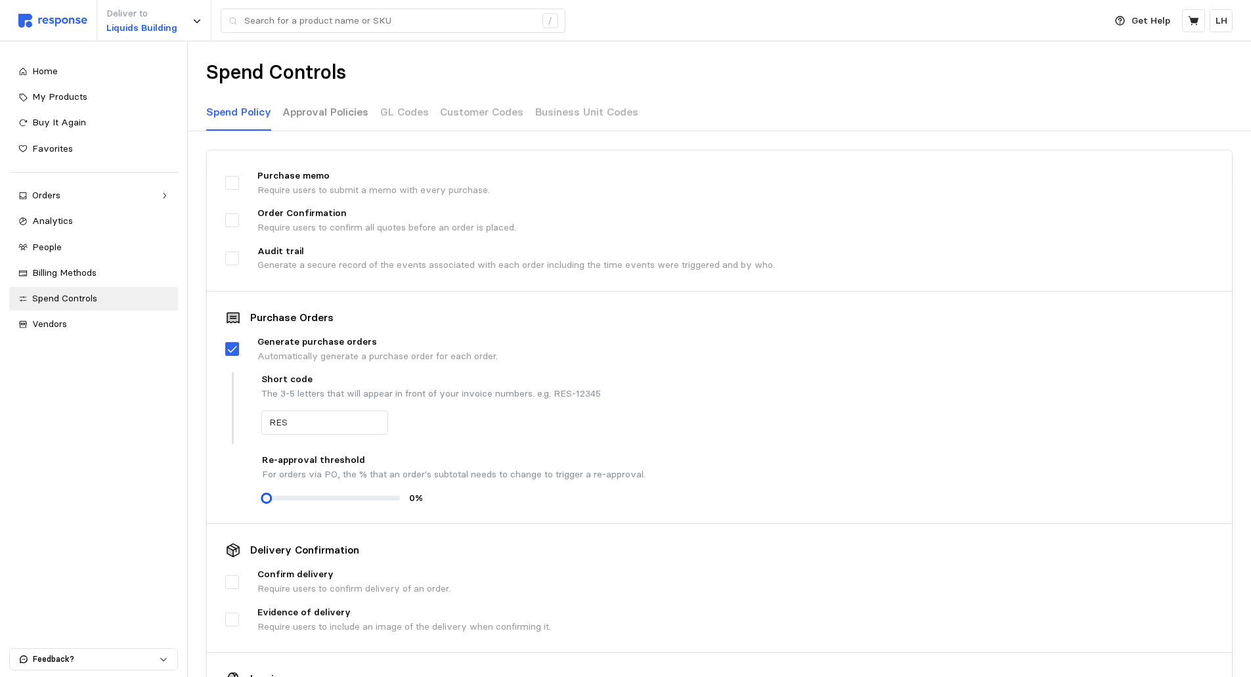
click at [323, 108] on p "Approval Policies" at bounding box center [325, 112] width 86 height 16
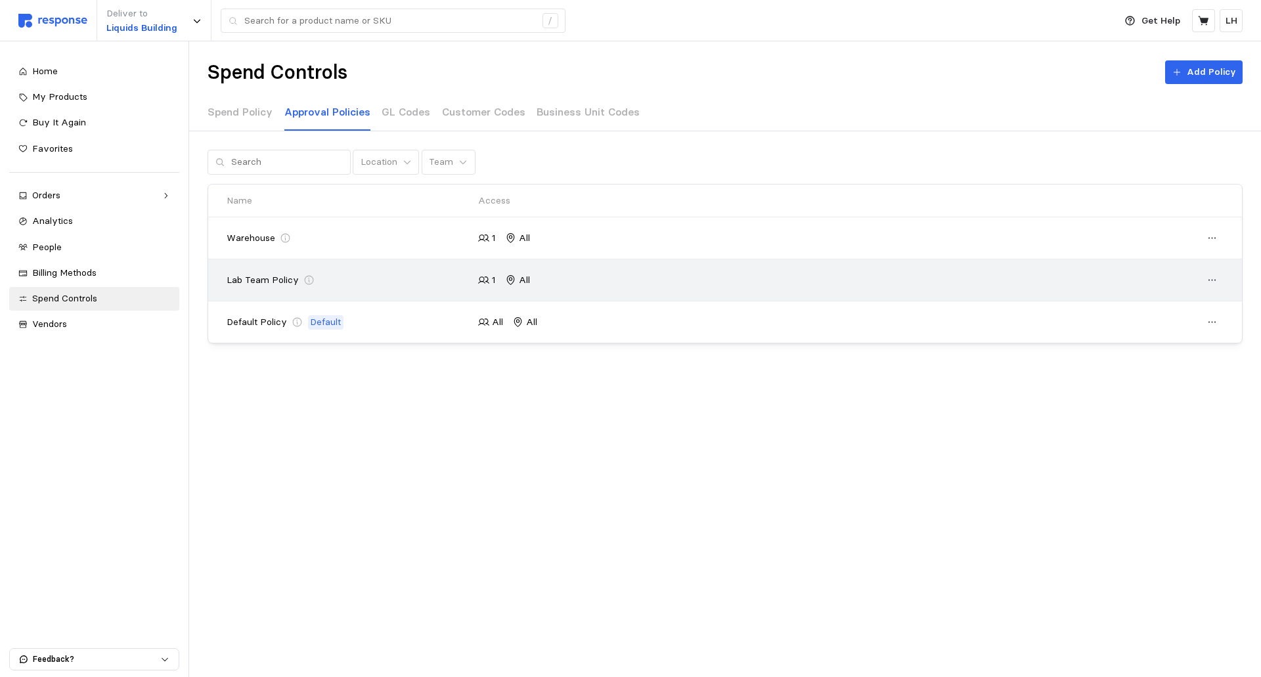
click at [259, 282] on p "Lab Team Policy" at bounding box center [263, 280] width 72 height 14
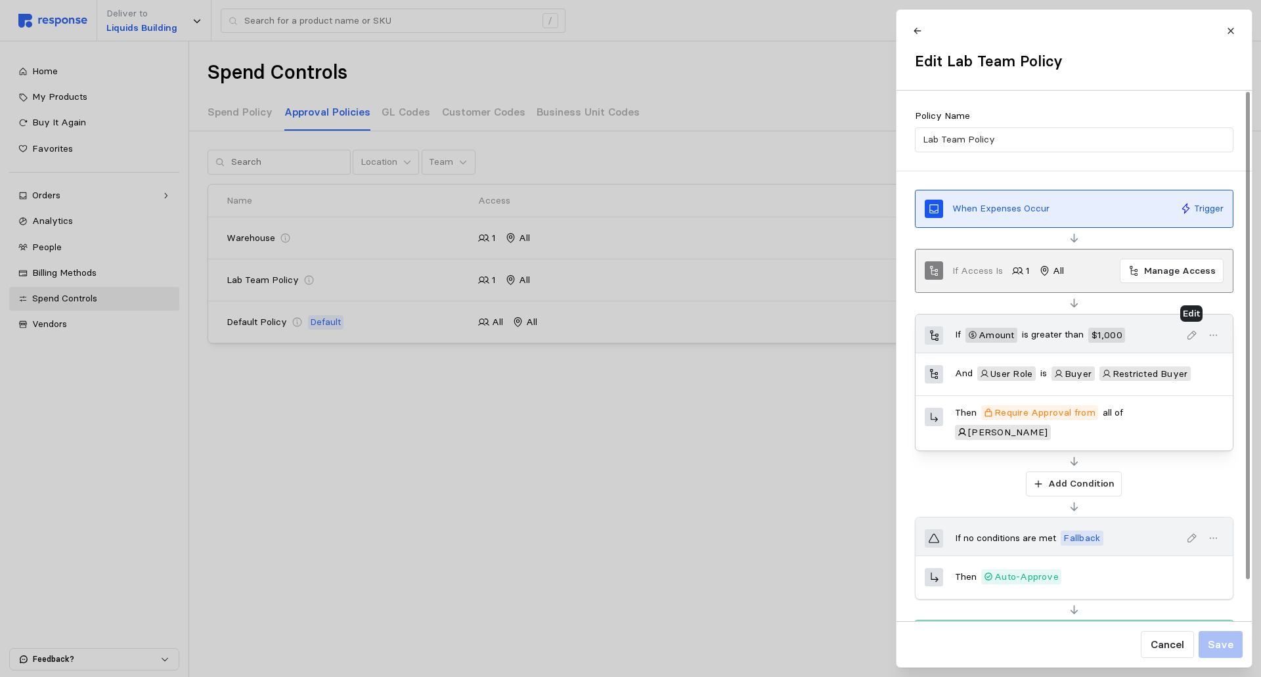
click at [1191, 332] on icon "button" at bounding box center [1192, 336] width 12 height 12
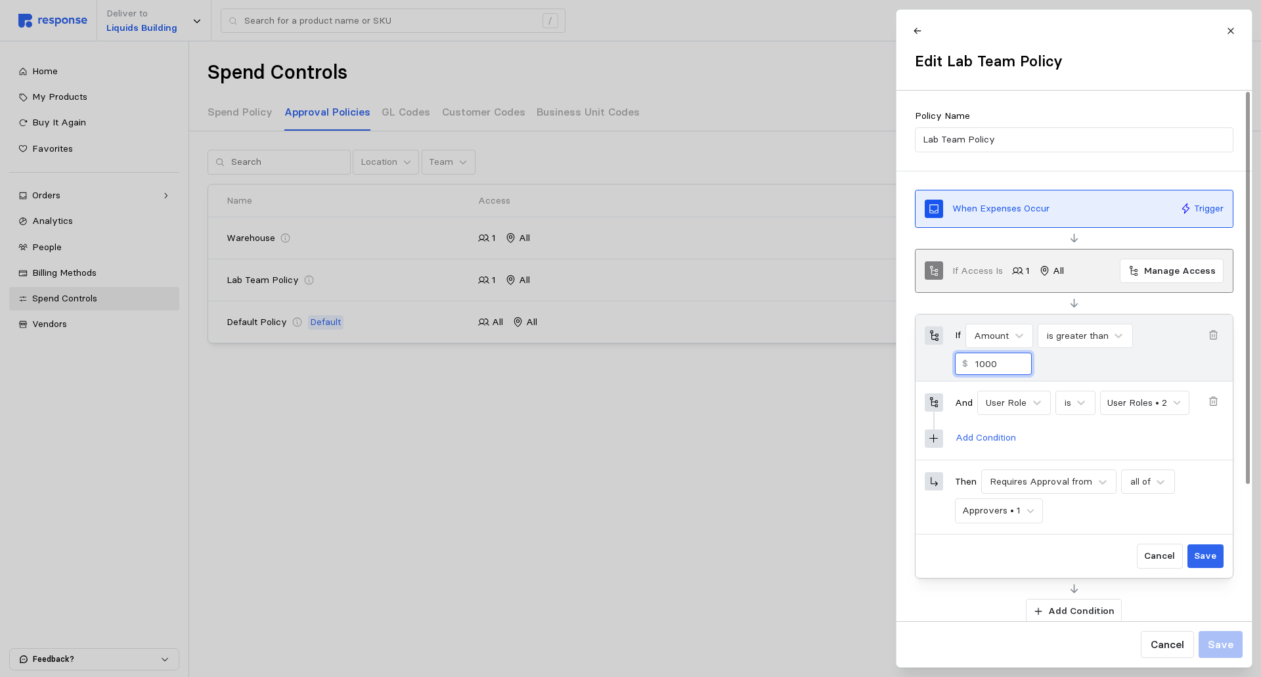
click at [1000, 363] on input "1000" at bounding box center [999, 363] width 49 height 21
type input "1200"
click at [1100, 526] on div "Then Requires Approval from all of Approvers • 1" at bounding box center [1074, 497] width 317 height 74
click at [1180, 403] on icon at bounding box center [1177, 402] width 9 height 9
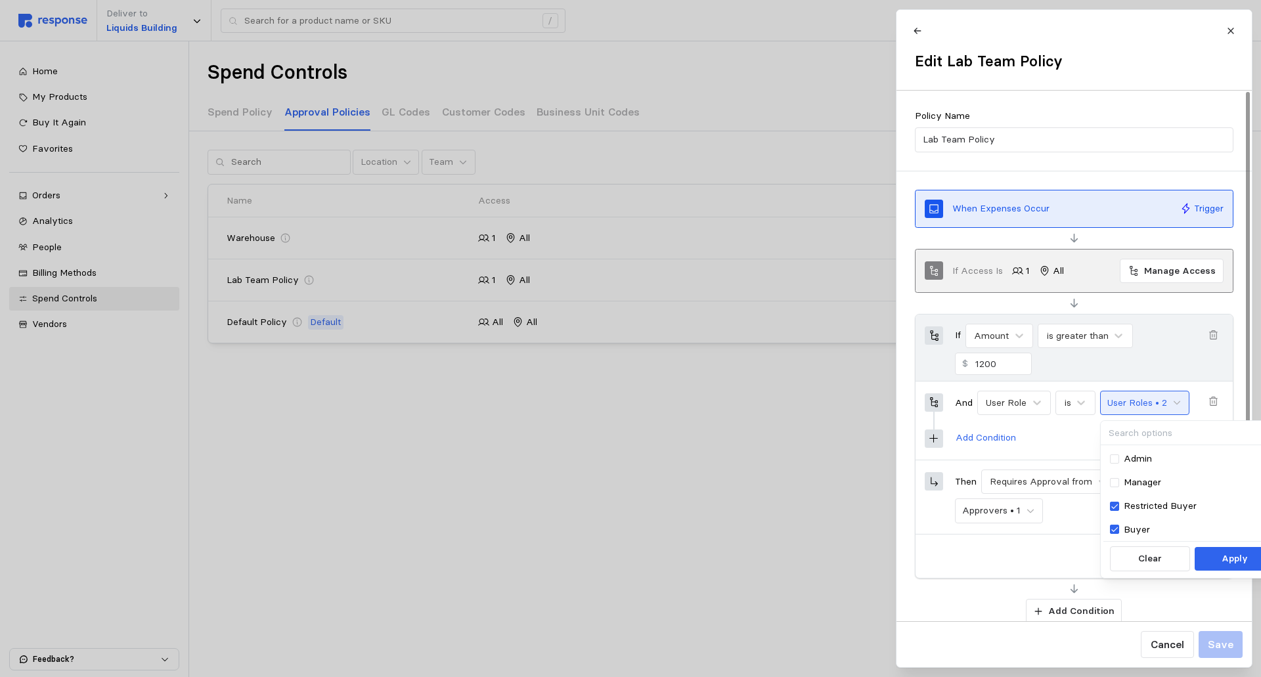
click at [1010, 583] on div at bounding box center [1074, 589] width 319 height 12
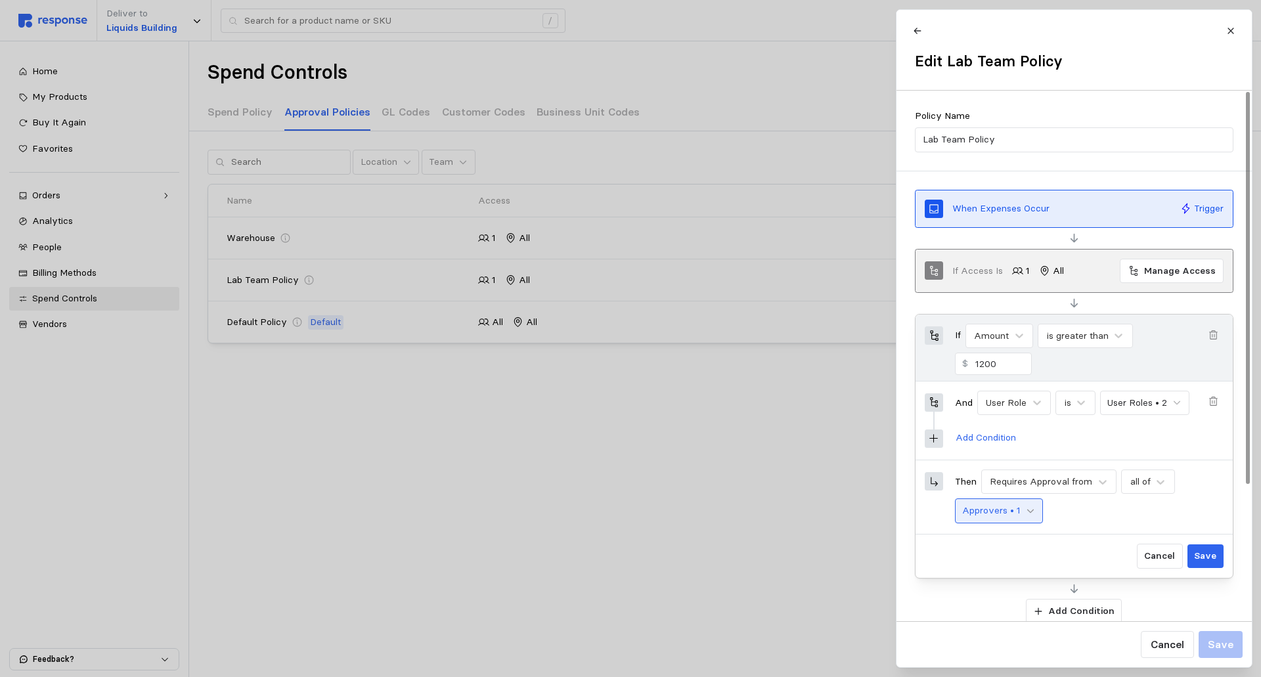
click at [1033, 510] on icon at bounding box center [1030, 510] width 9 height 9
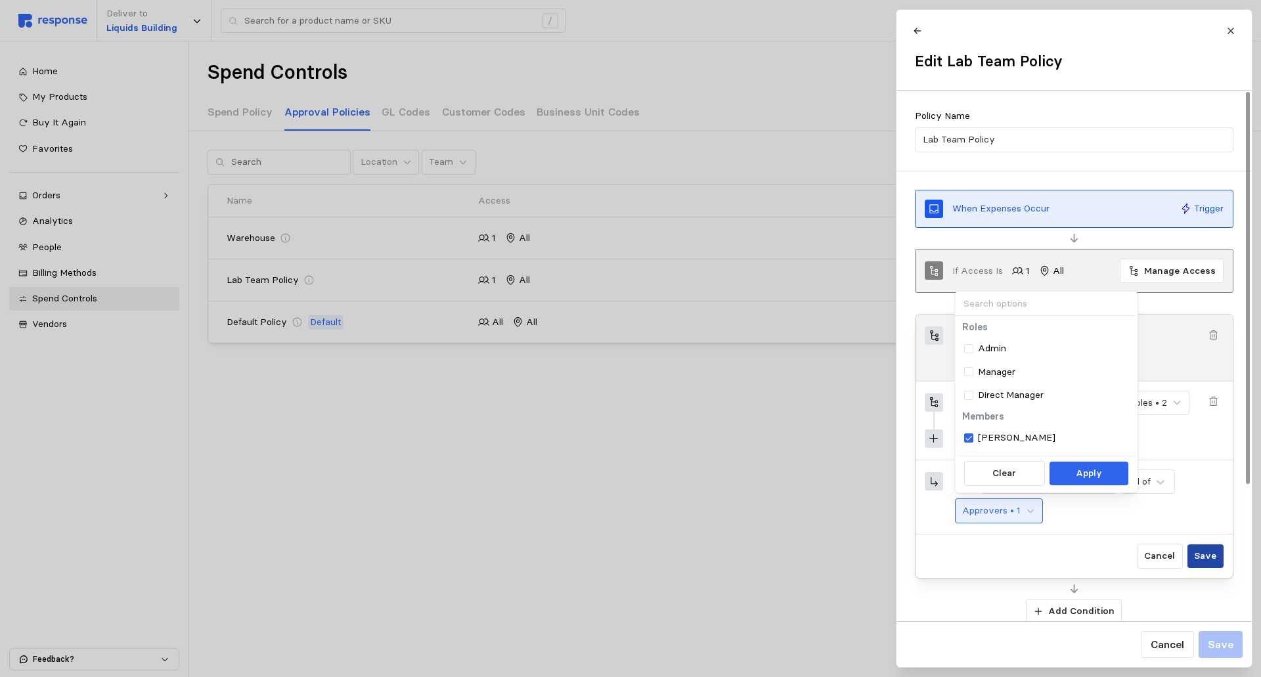
click at [1213, 554] on p "Save" at bounding box center [1205, 556] width 22 height 14
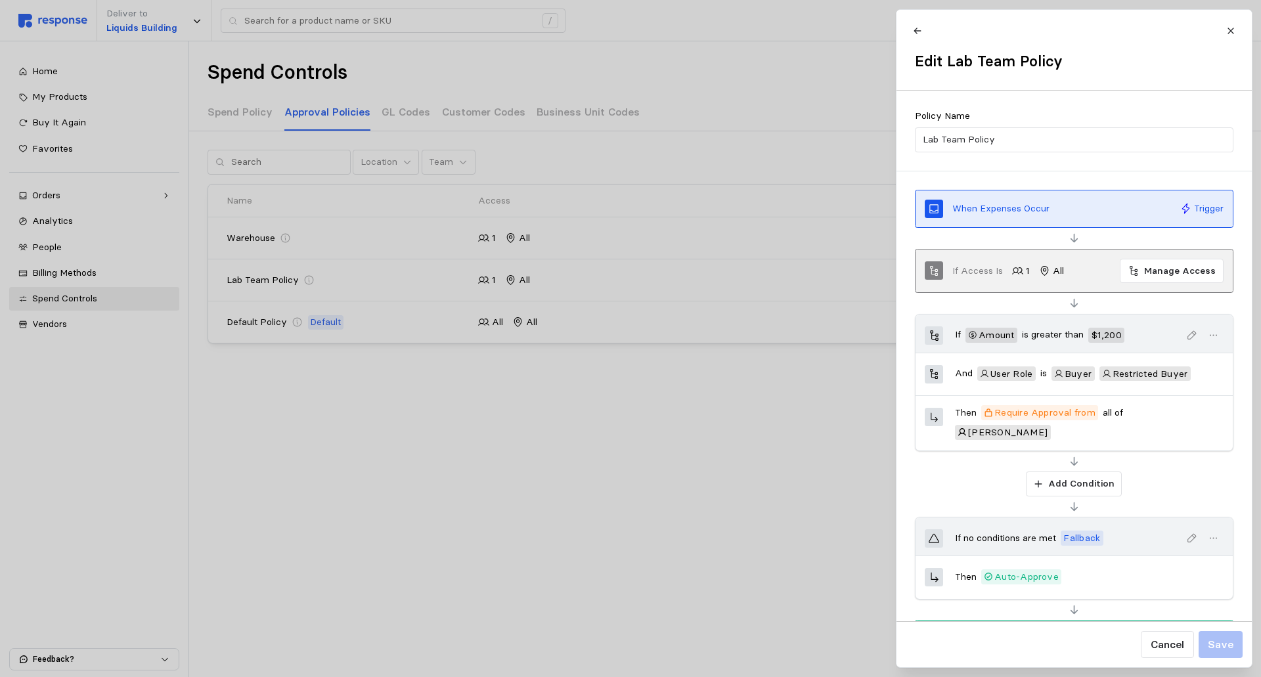
click at [457, 418] on div at bounding box center [630, 338] width 1261 height 677
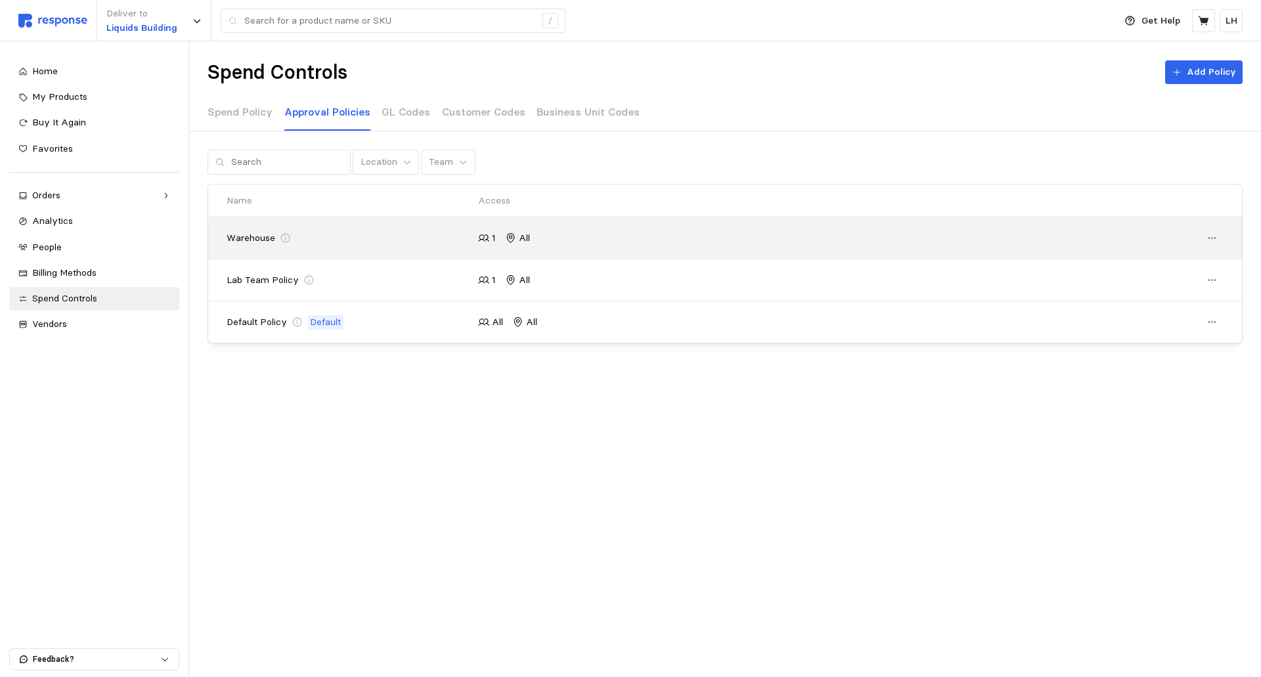
click at [281, 240] on icon at bounding box center [286, 239] width 12 height 12
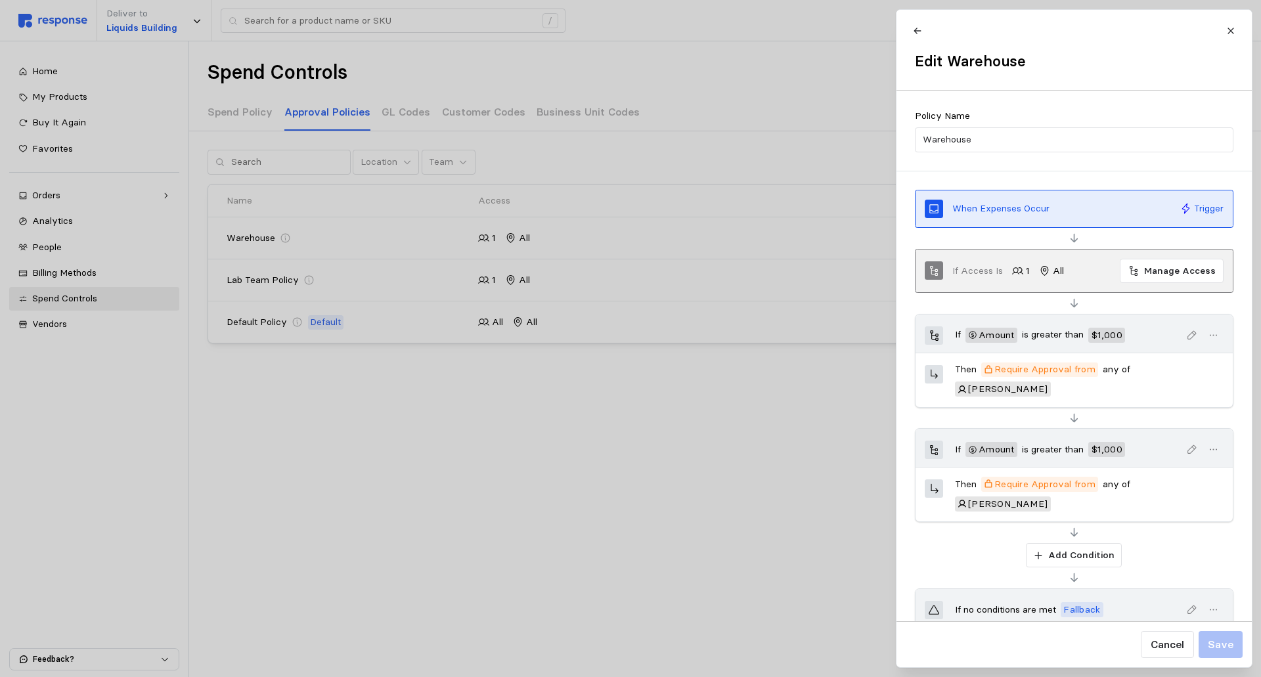
click at [745, 478] on div at bounding box center [630, 338] width 1261 height 677
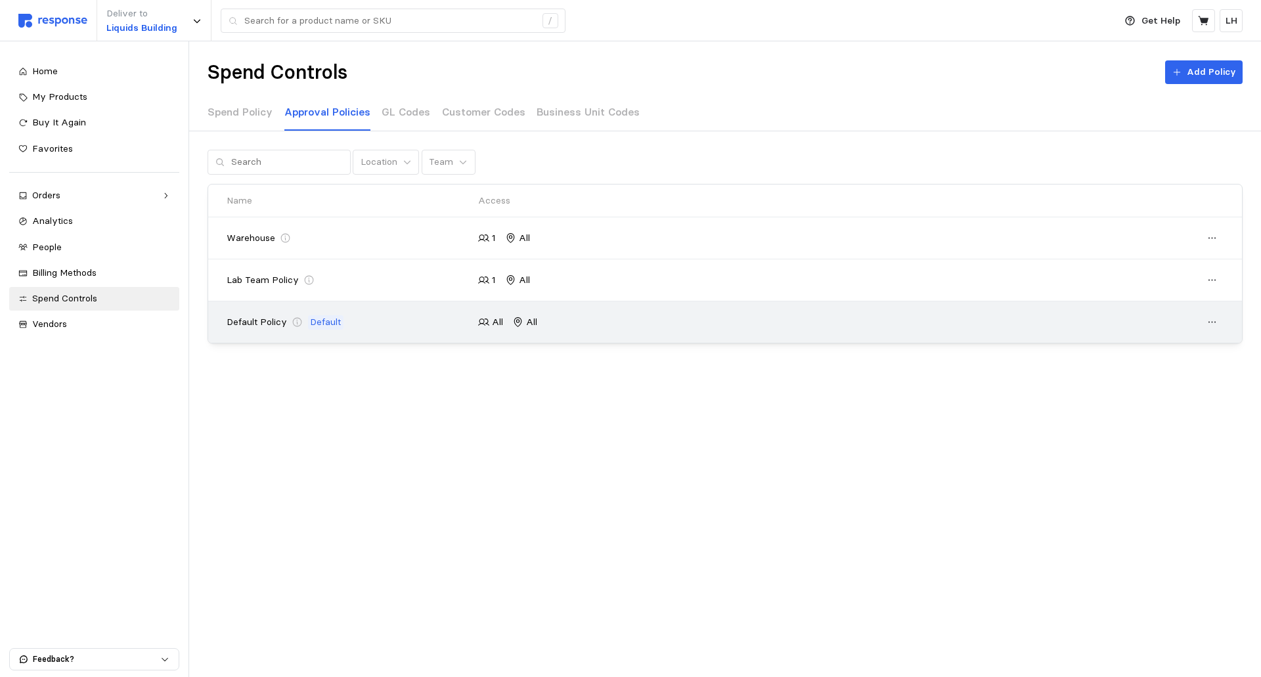
click at [318, 322] on p "Default" at bounding box center [325, 322] width 31 height 14
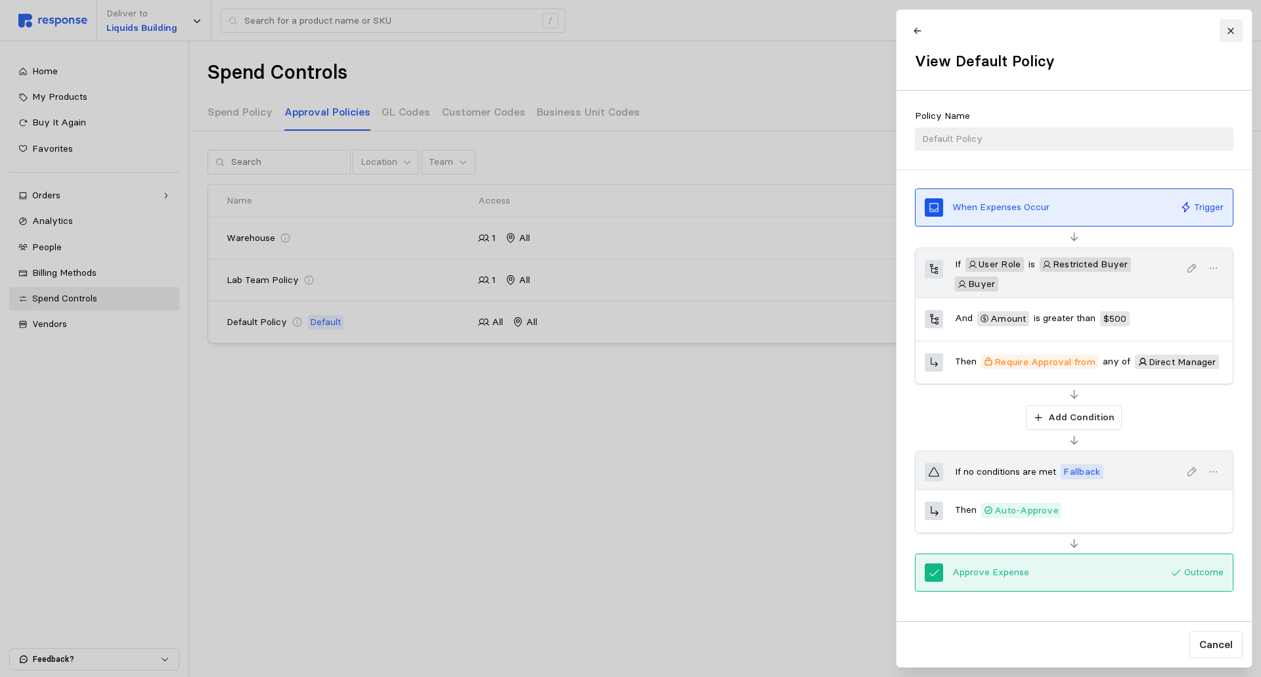
click at [1235, 35] on button at bounding box center [1230, 30] width 23 height 23
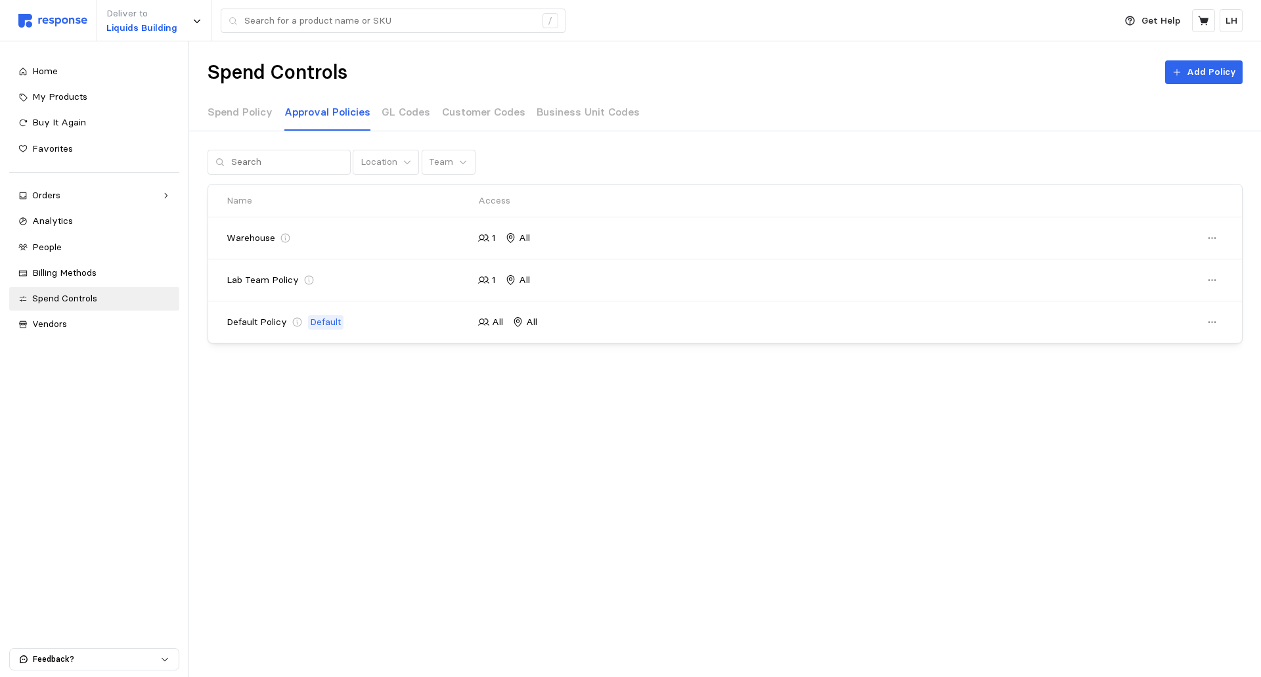
click at [560, 428] on div "Spend Controls Add Policy Spend Policy Approval Policies GL Codes Customer Code…" at bounding box center [725, 236] width 1072 height 390
click at [505, 408] on div "Spend Controls Add Policy Spend Policy Approval Policies GL Codes Customer Code…" at bounding box center [725, 236] width 1072 height 390
click at [274, 464] on main "Spend Controls Add Policy Spend Policy Approval Policies GL Codes Customer Code…" at bounding box center [630, 338] width 1261 height 677
click at [443, 448] on main "Spend Controls Add Policy Spend Policy Approval Policies GL Codes Customer Code…" at bounding box center [630, 338] width 1261 height 677
click at [59, 275] on span "Billing Methods" at bounding box center [64, 273] width 64 height 12
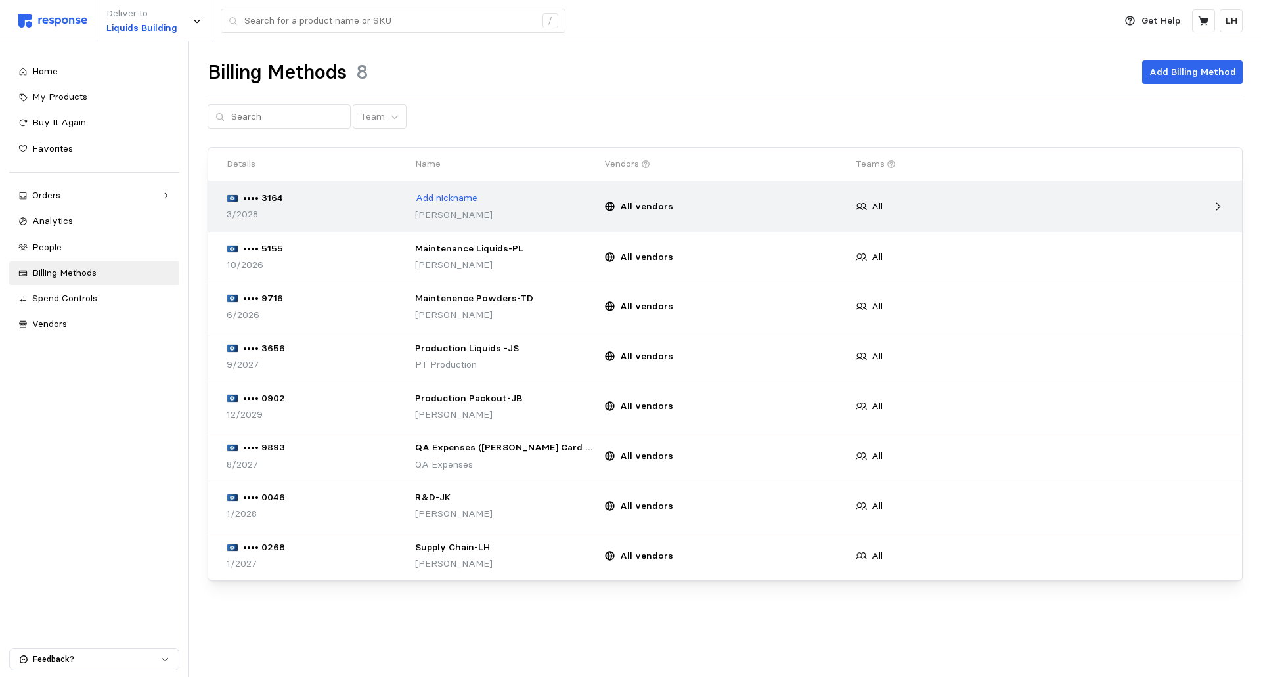
click at [280, 221] on div "3/2028" at bounding box center [316, 215] width 179 height 14
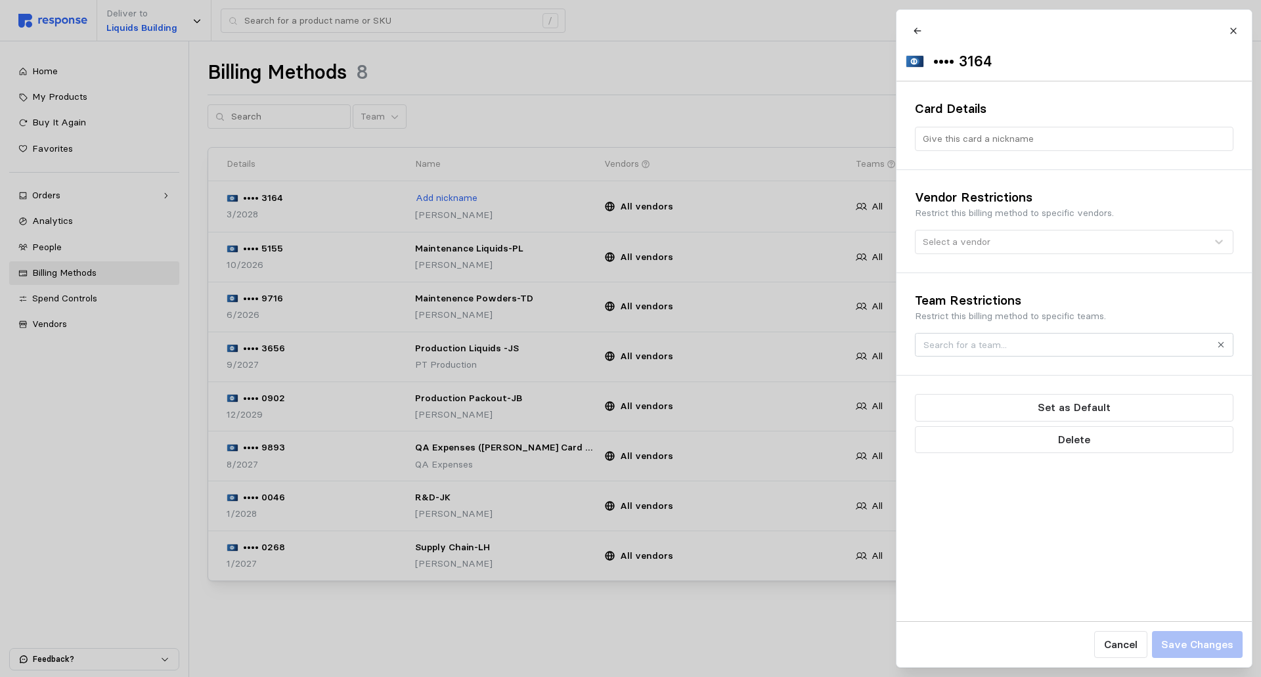
click at [315, 162] on div at bounding box center [630, 338] width 1261 height 677
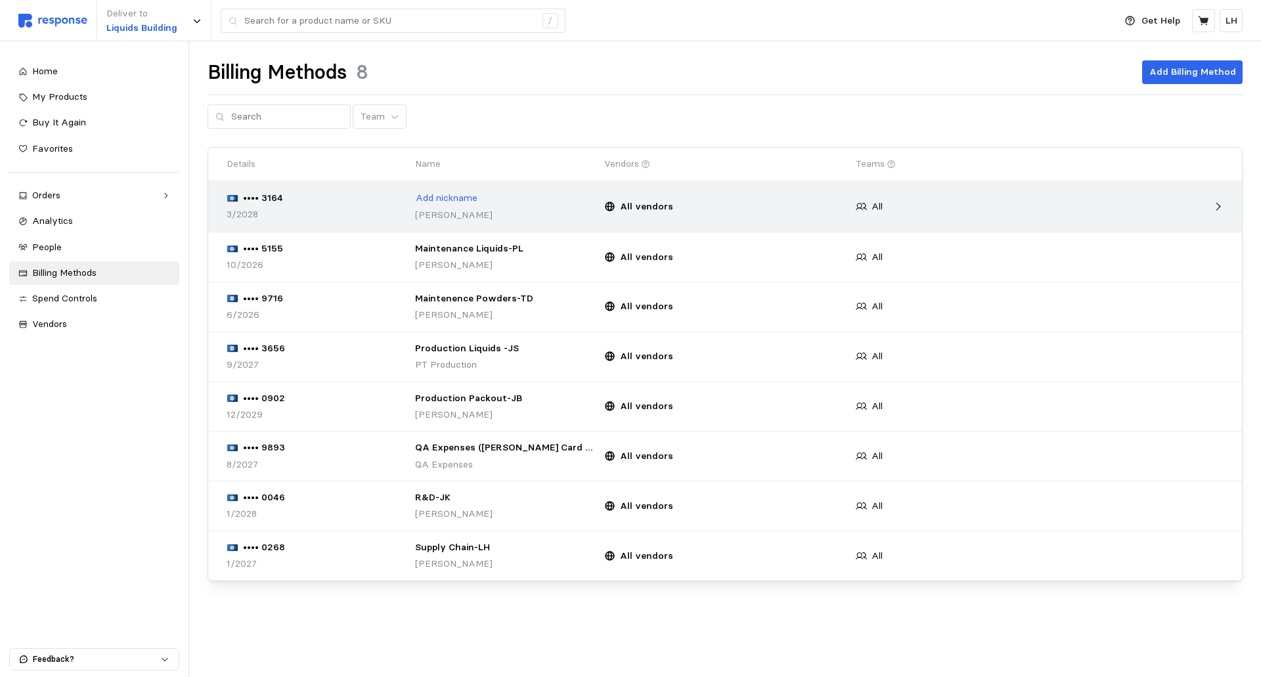
click at [1223, 204] on icon at bounding box center [1219, 207] width 12 height 12
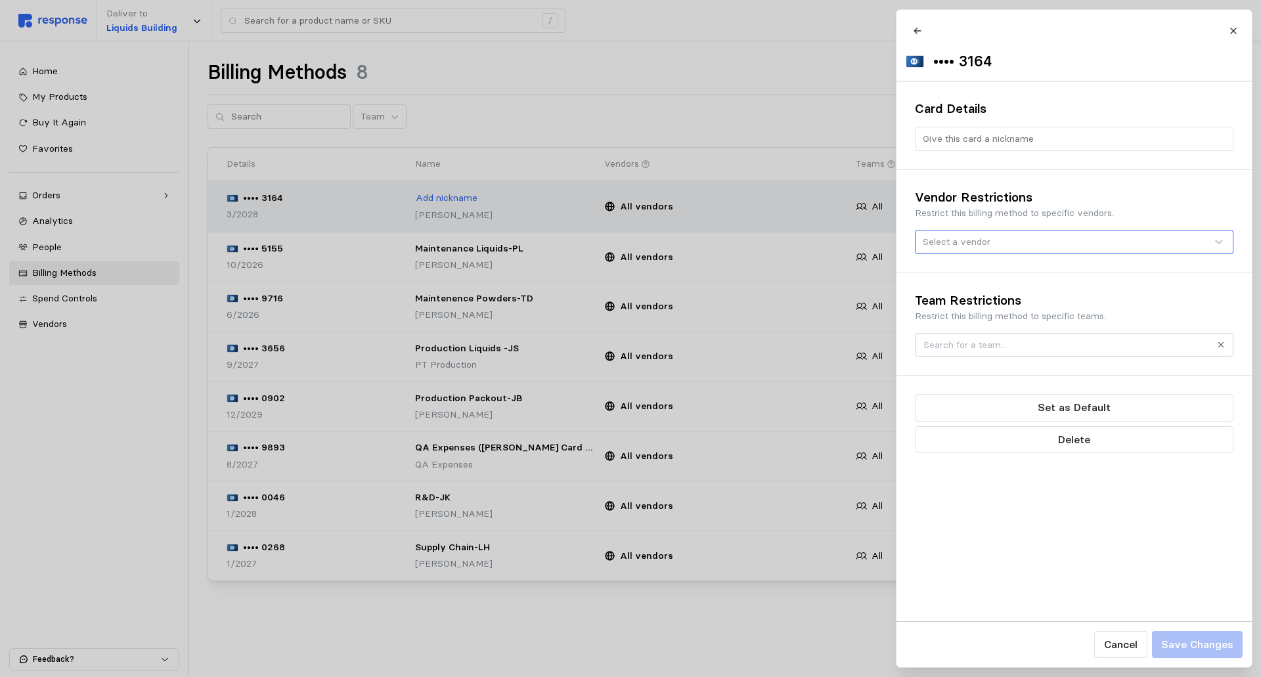
click at [1027, 249] on div "Select a vendor" at bounding box center [1066, 242] width 288 height 14
click at [981, 170] on div "Card Details" at bounding box center [1074, 125] width 355 height 89
click at [1117, 321] on p "Restrict this billing method to specific teams." at bounding box center [1074, 316] width 319 height 14
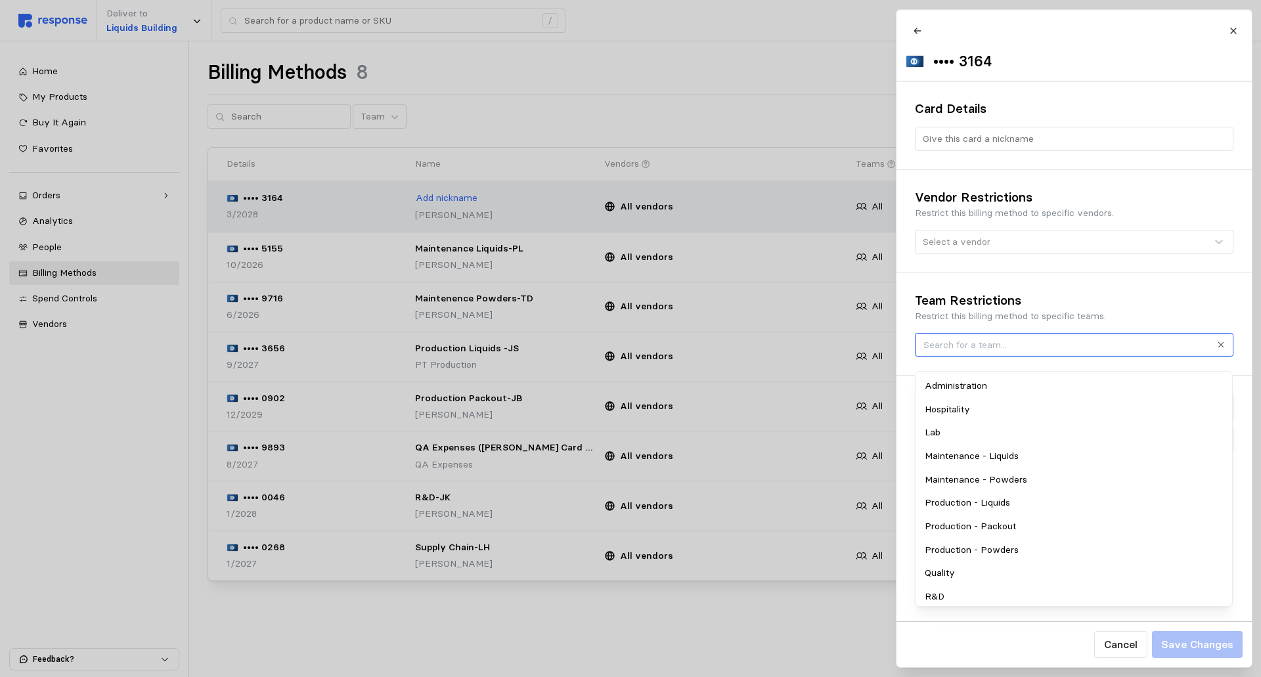
click at [981, 352] on input "text" at bounding box center [1067, 345] width 286 height 14
click at [1096, 307] on h3 "Team Restrictions" at bounding box center [1074, 301] width 319 height 18
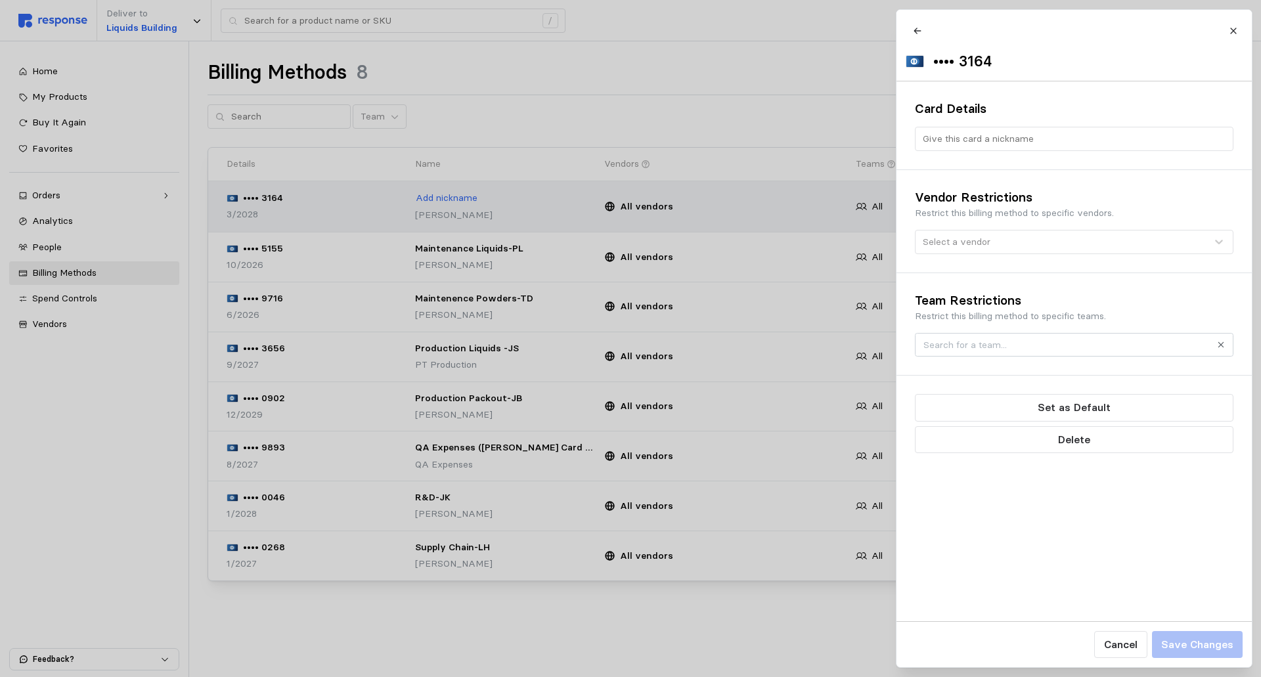
click at [537, 592] on div at bounding box center [630, 338] width 1261 height 677
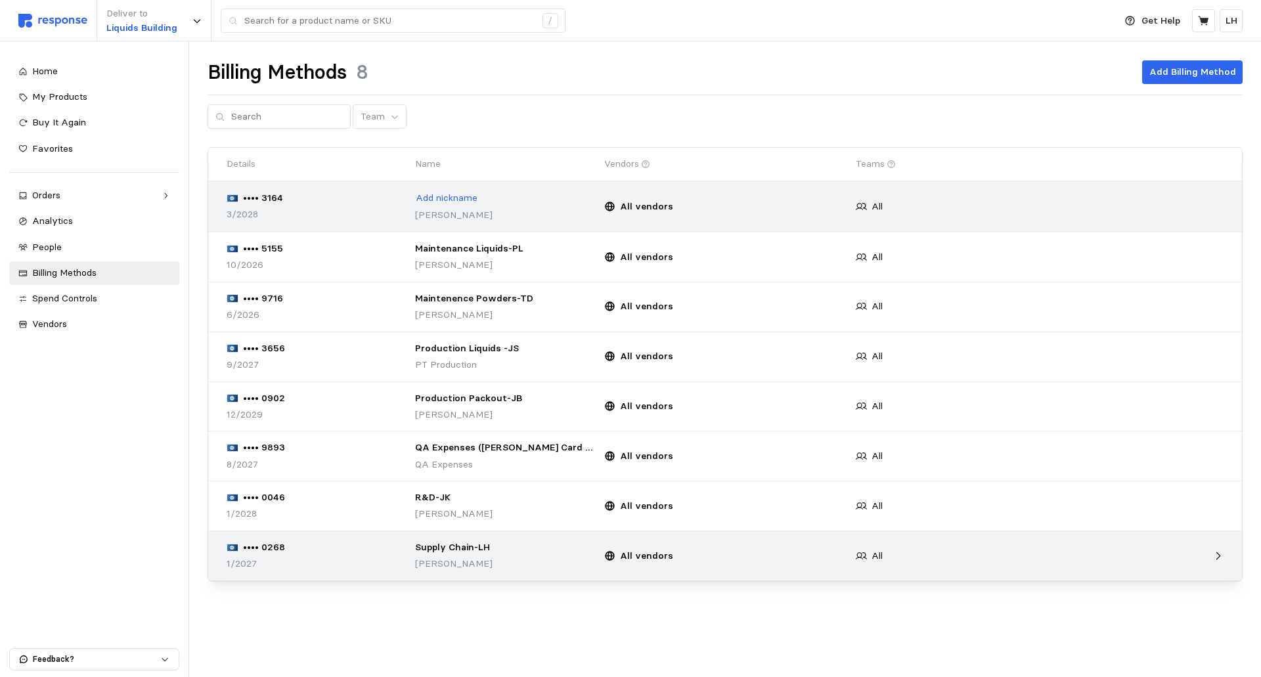
click at [907, 560] on div "All" at bounding box center [977, 557] width 252 height 24
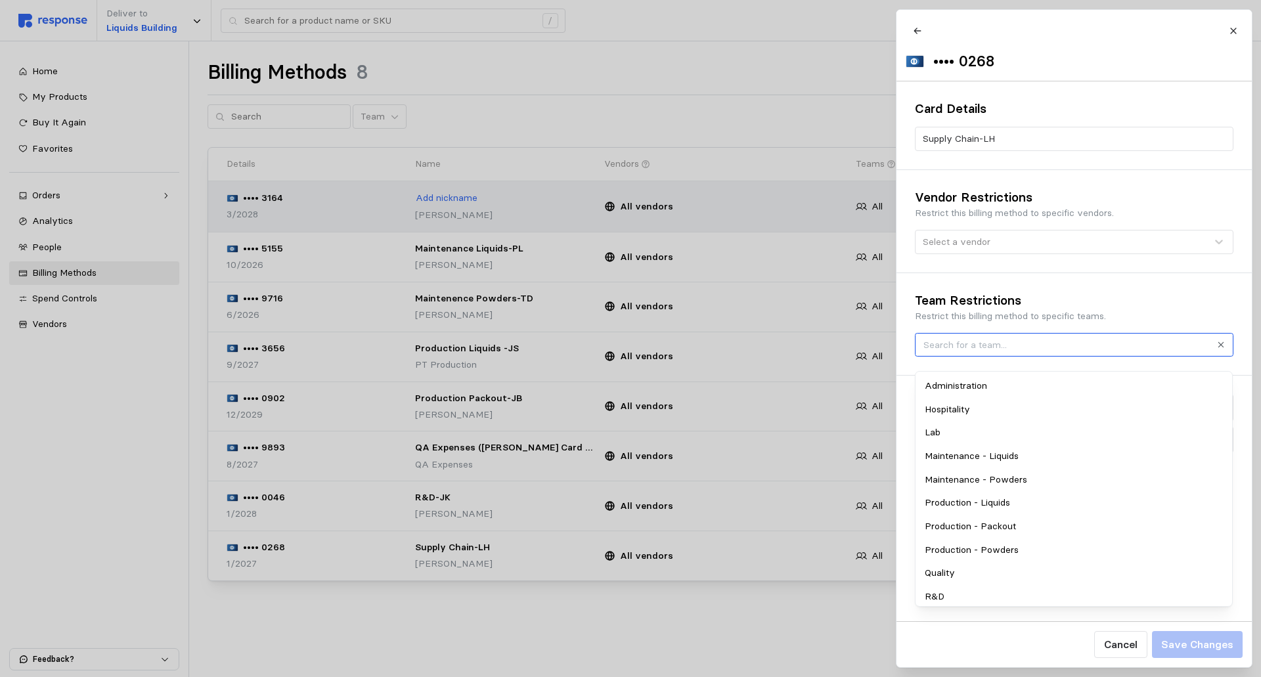
click at [972, 352] on input "text" at bounding box center [1067, 345] width 286 height 14
type input "Su"
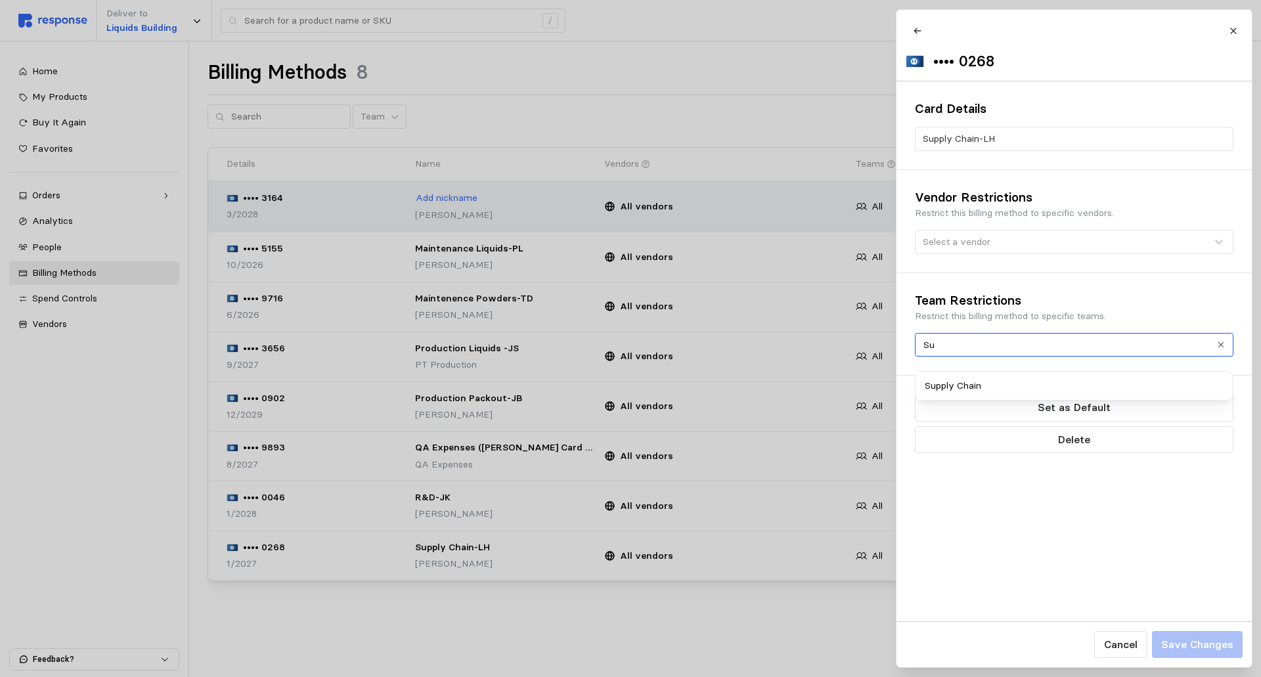
click at [970, 388] on div "Supply Chain" at bounding box center [1074, 386] width 313 height 24
click at [1171, 302] on h3 "Team Restrictions" at bounding box center [1074, 301] width 319 height 18
click at [1184, 644] on p "Save Changes" at bounding box center [1197, 645] width 72 height 16
click at [1192, 646] on p "Save Changes" at bounding box center [1197, 645] width 72 height 16
click at [1179, 648] on p "Save Changes" at bounding box center [1197, 645] width 72 height 16
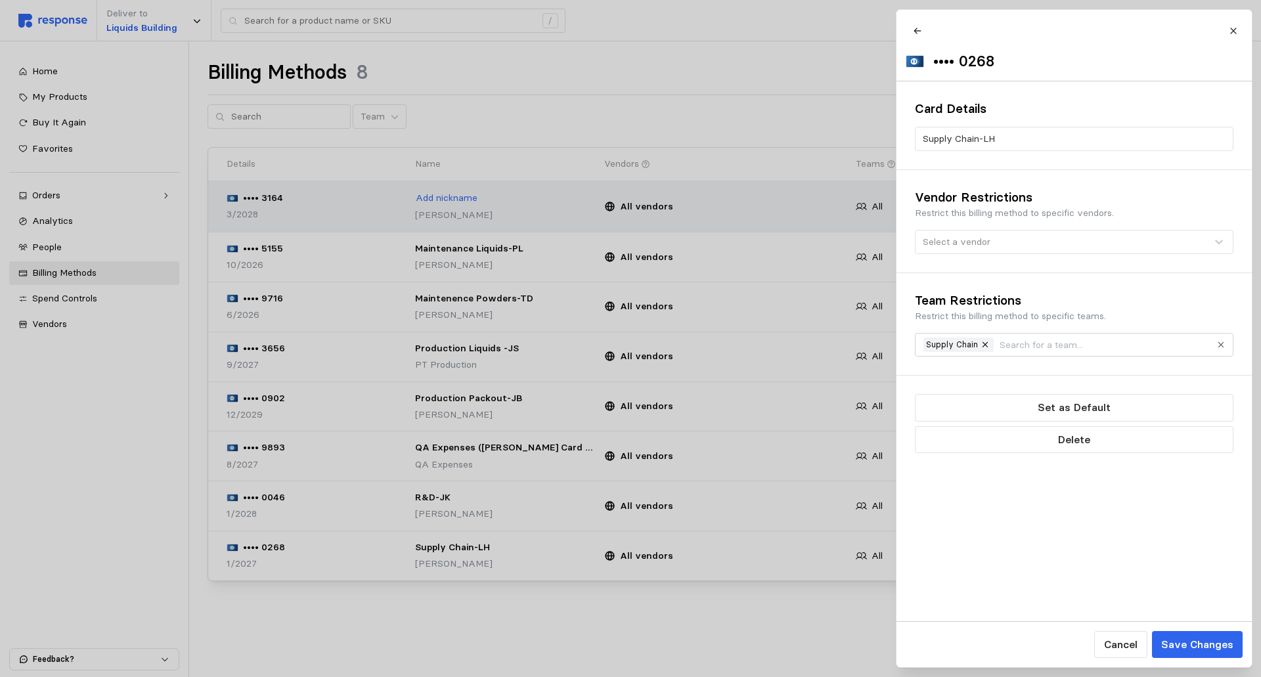
click at [698, 517] on div at bounding box center [630, 338] width 1261 height 677
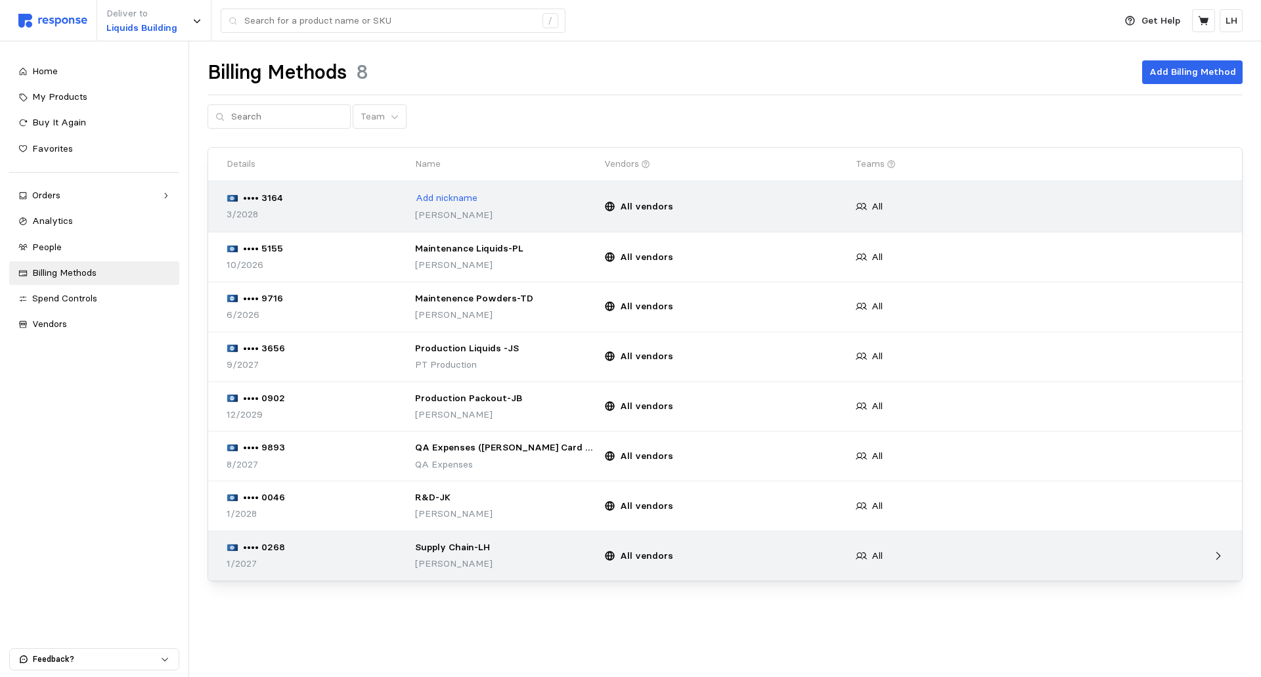
click at [727, 558] on div "All vendors" at bounding box center [725, 556] width 242 height 14
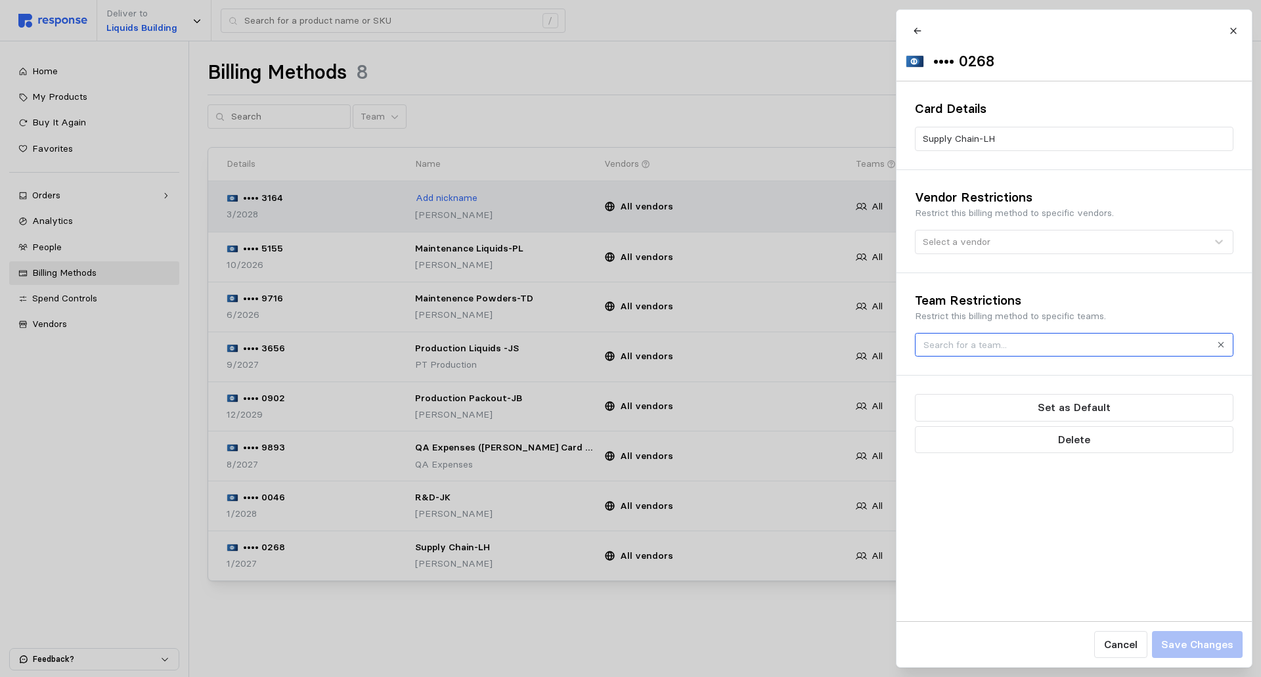
click at [974, 357] on div at bounding box center [1074, 345] width 319 height 24
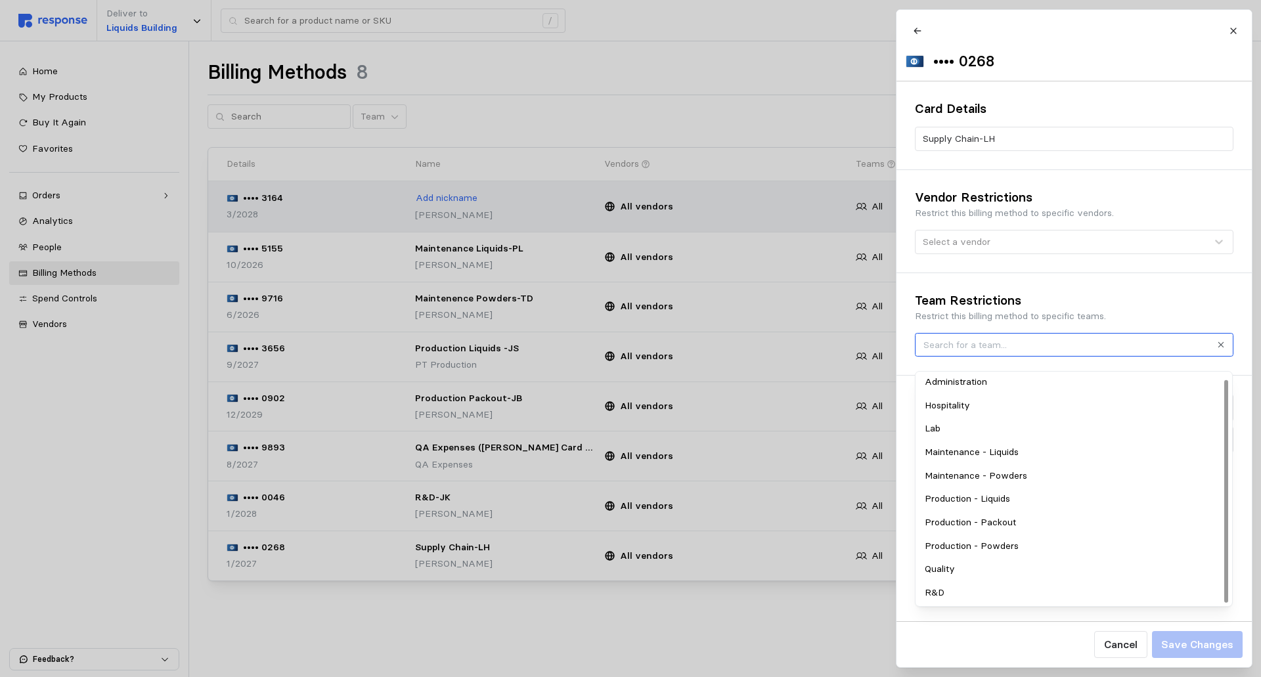
scroll to position [5, 0]
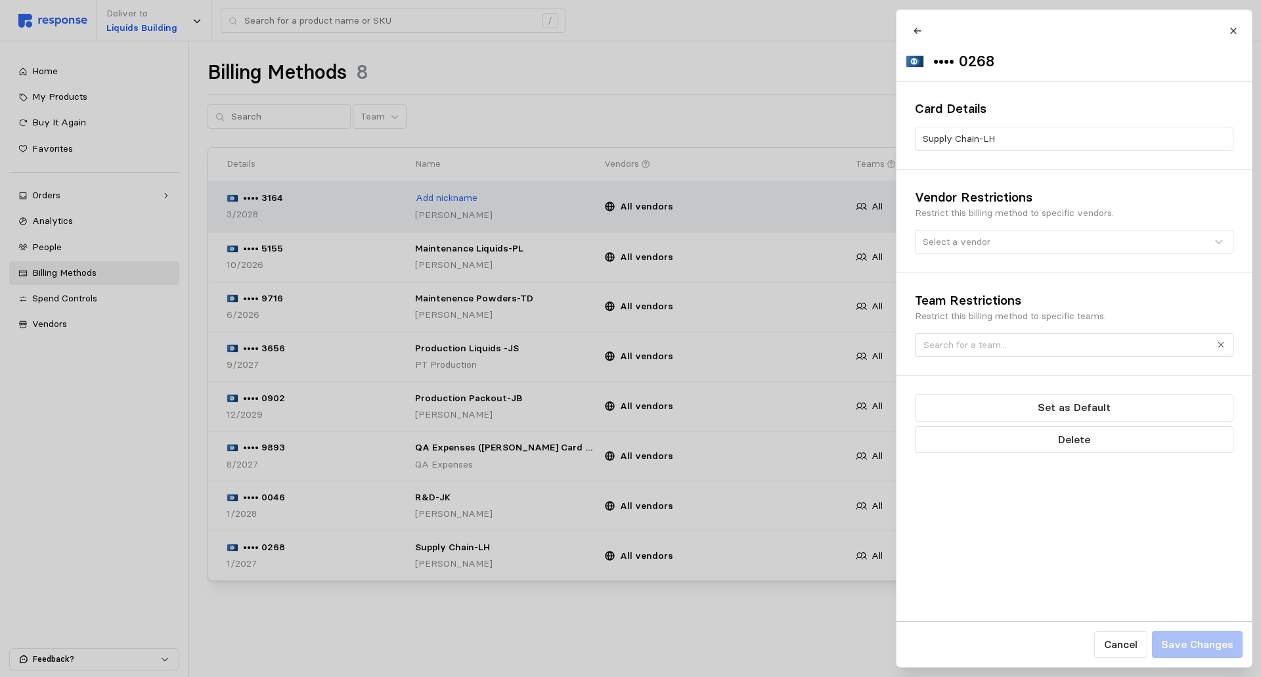
click at [1144, 309] on h3 "Team Restrictions" at bounding box center [1074, 301] width 319 height 18
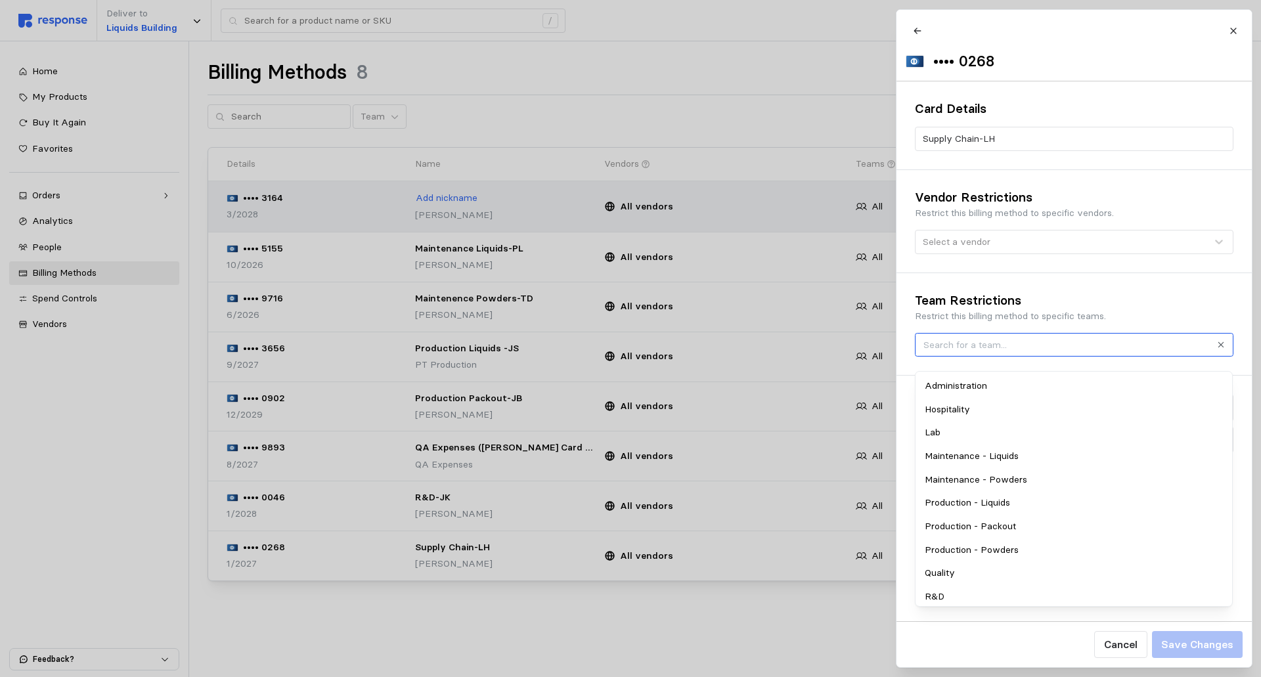
click at [1016, 352] on input "text" at bounding box center [1067, 345] width 286 height 14
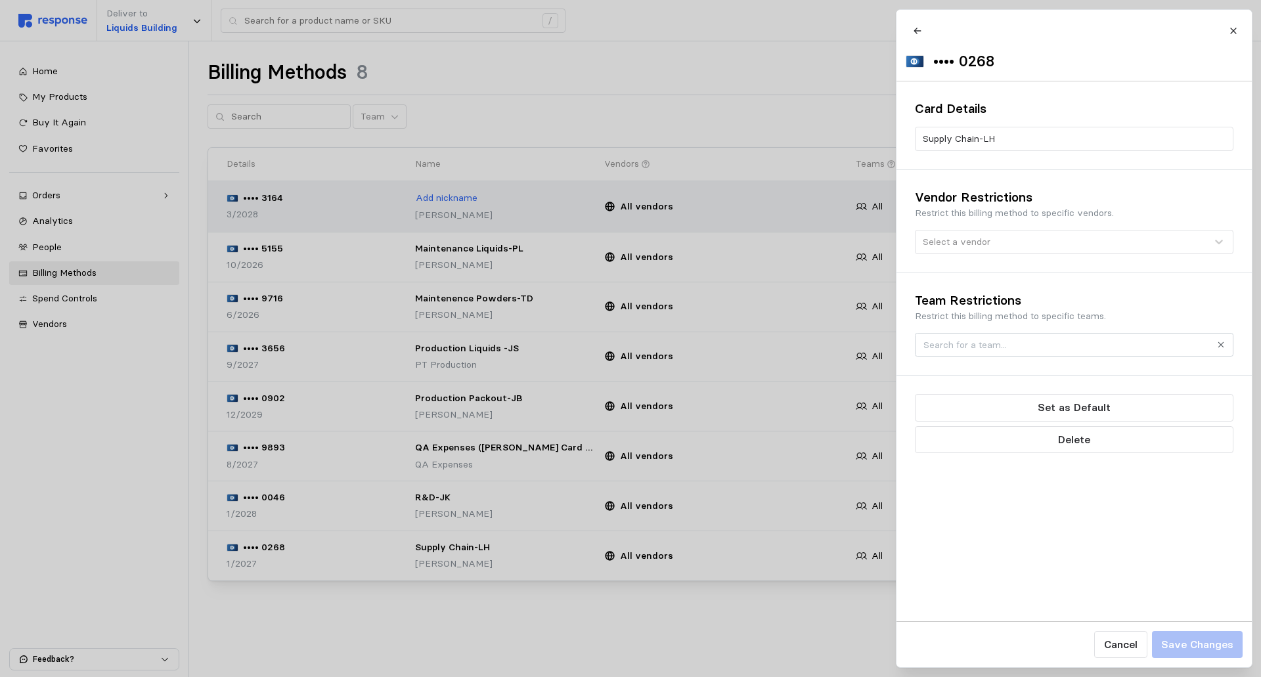
click at [1106, 309] on h3 "Team Restrictions" at bounding box center [1074, 301] width 319 height 18
click at [690, 646] on div at bounding box center [630, 338] width 1261 height 677
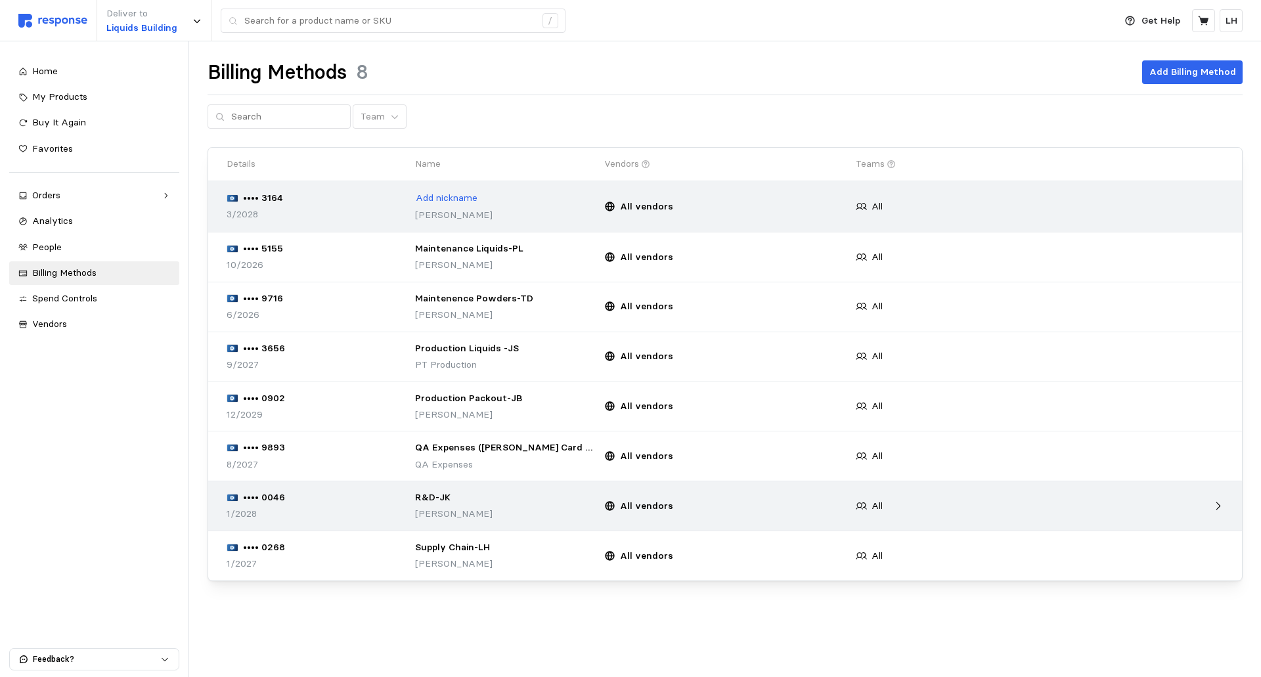
click at [552, 514] on p "[PERSON_NAME]" at bounding box center [504, 514] width 179 height 14
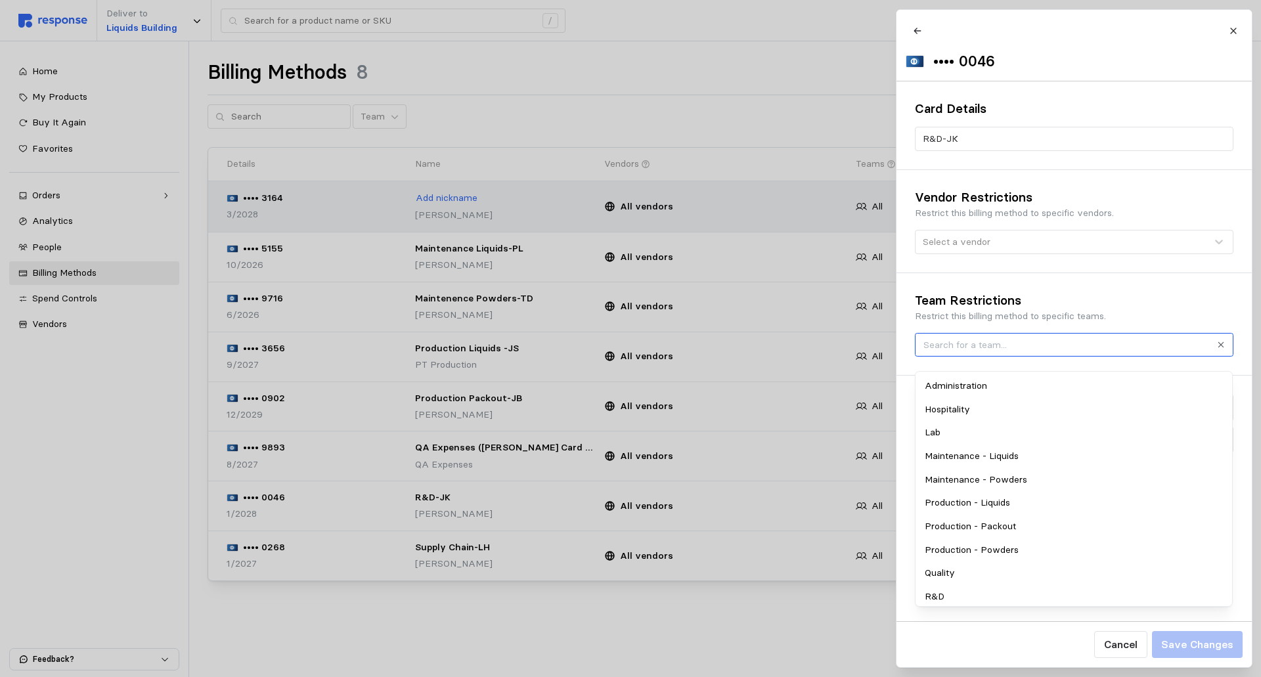
click at [976, 352] on input "text" at bounding box center [1067, 345] width 286 height 14
drag, startPoint x: 976, startPoint y: 407, endPoint x: 1035, endPoint y: 412, distance: 58.6
click at [977, 407] on div "Hospitality" at bounding box center [1074, 410] width 313 height 24
click at [1203, 648] on p "Save Changes" at bounding box center [1197, 645] width 72 height 16
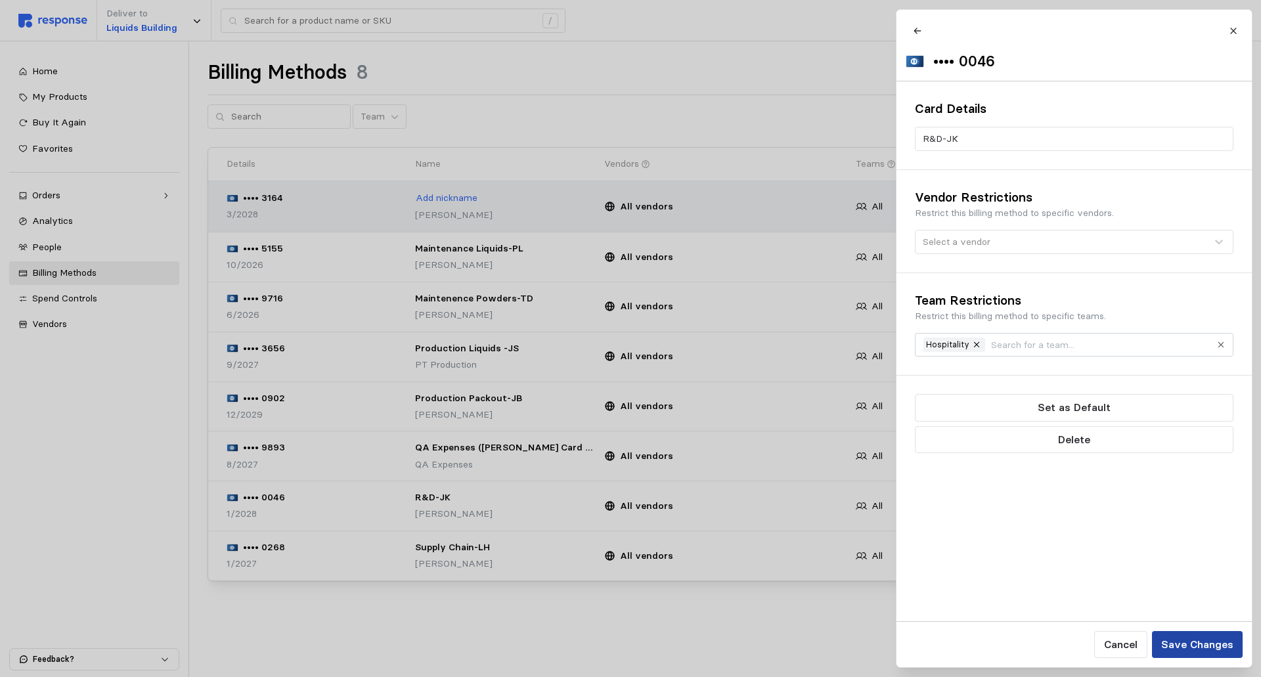
click at [1201, 649] on p "Save Changes" at bounding box center [1197, 645] width 72 height 16
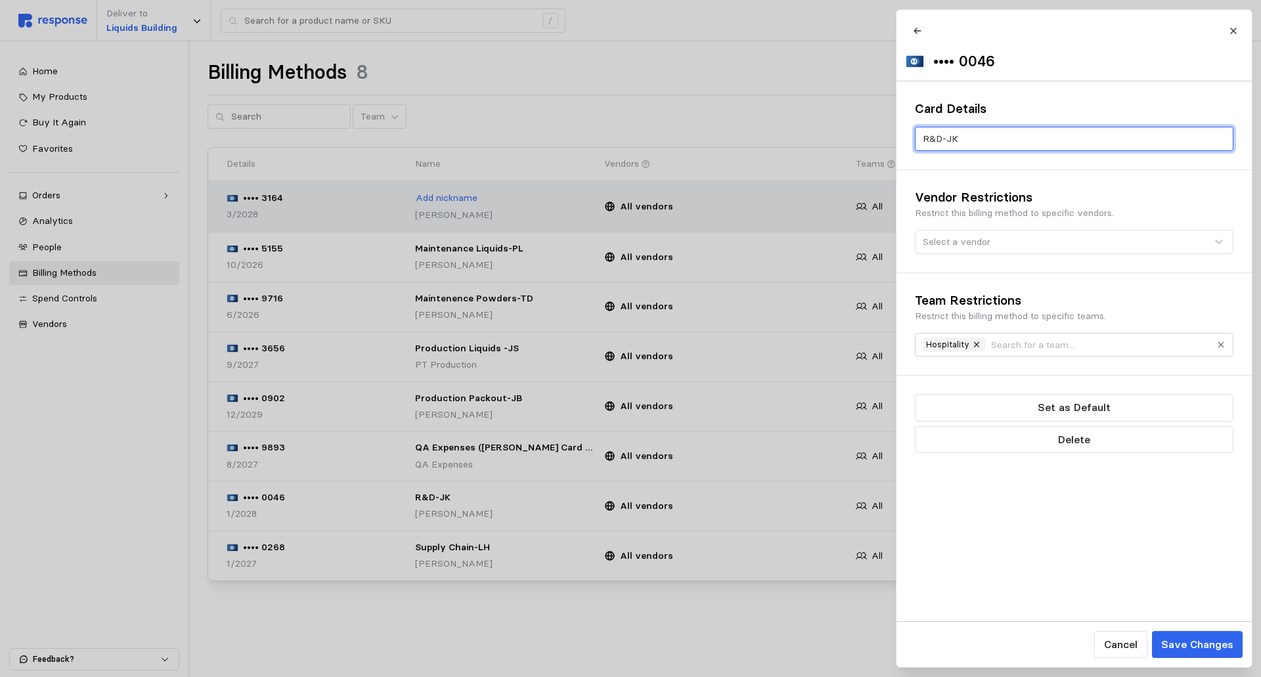
drag, startPoint x: 956, startPoint y: 148, endPoint x: 923, endPoint y: 146, distance: 33.5
click at [923, 146] on input "R&D-JK" at bounding box center [1073, 139] width 303 height 24
type input "S"
type input "Hospitality"
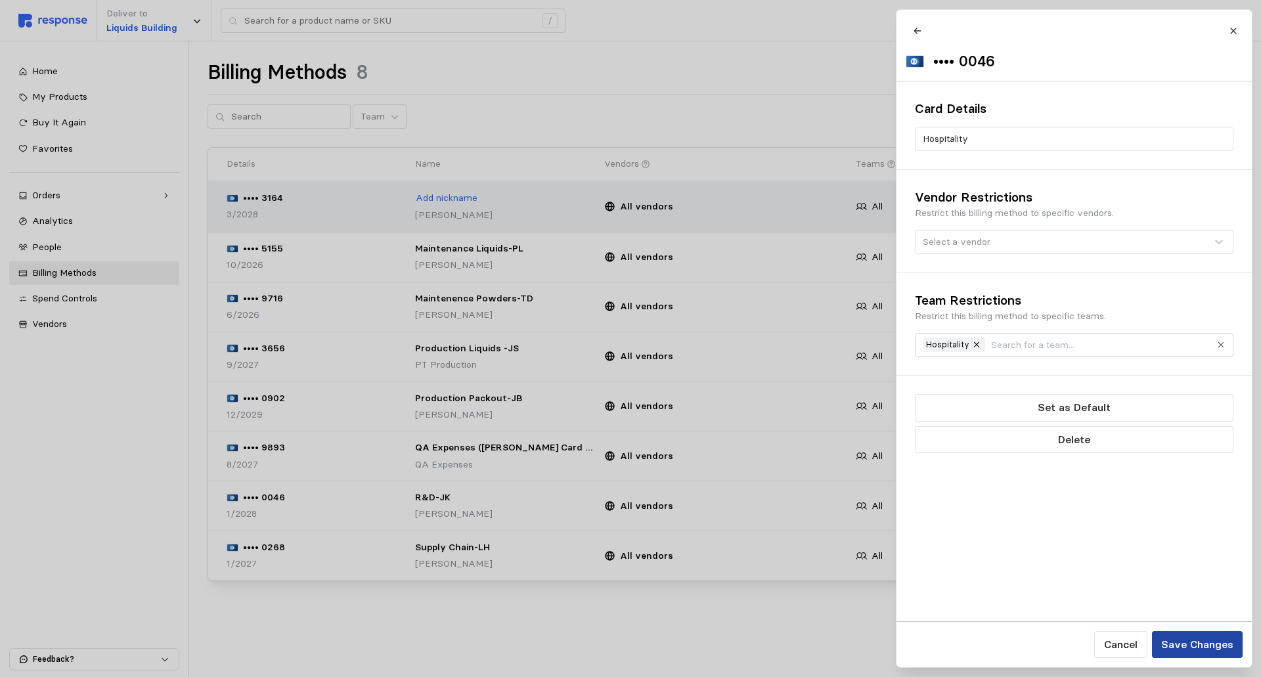
click at [1194, 643] on p "Save Changes" at bounding box center [1197, 645] width 72 height 16
click at [1145, 641] on button "Cancel" at bounding box center [1120, 644] width 53 height 27
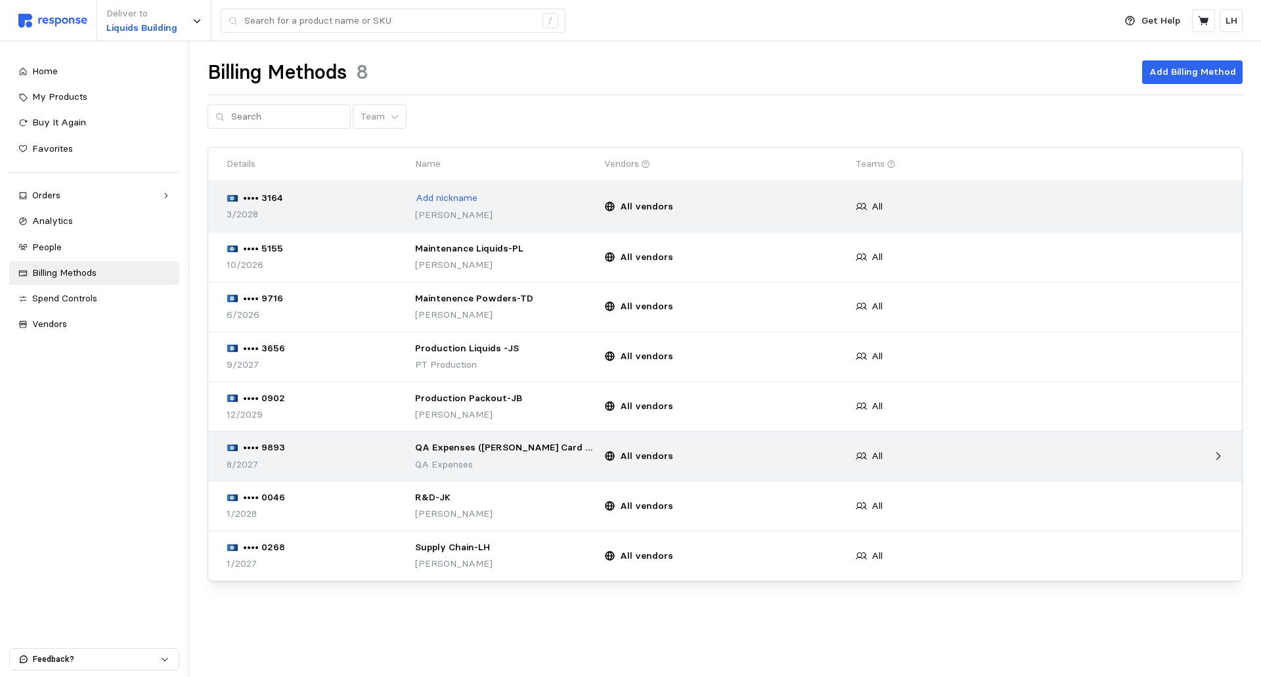
click at [338, 462] on div "8/2027" at bounding box center [316, 465] width 179 height 14
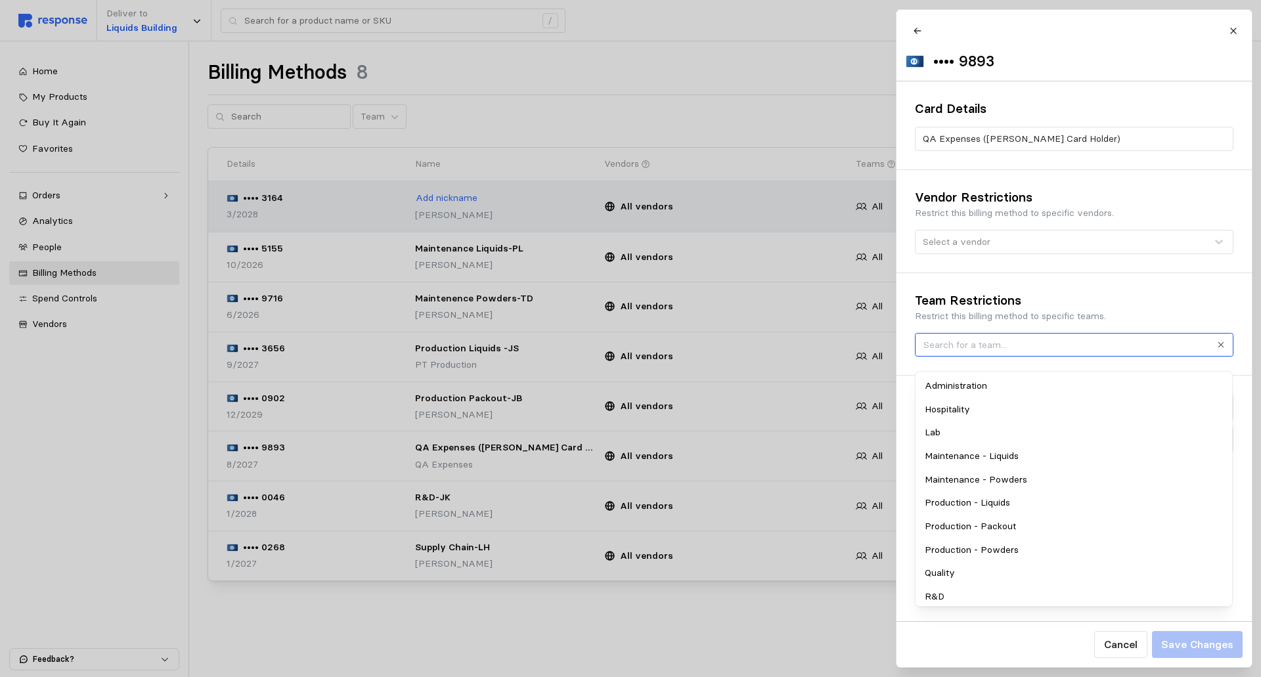
click at [1050, 352] on input "text" at bounding box center [1067, 345] width 286 height 14
click at [963, 573] on div "Quality" at bounding box center [1074, 574] width 313 height 24
click at [1023, 352] on input "text" at bounding box center [1093, 345] width 234 height 14
click at [928, 572] on div "R&D" at bounding box center [1074, 574] width 313 height 24
click at [949, 433] on div "Lab" at bounding box center [1074, 433] width 313 height 24
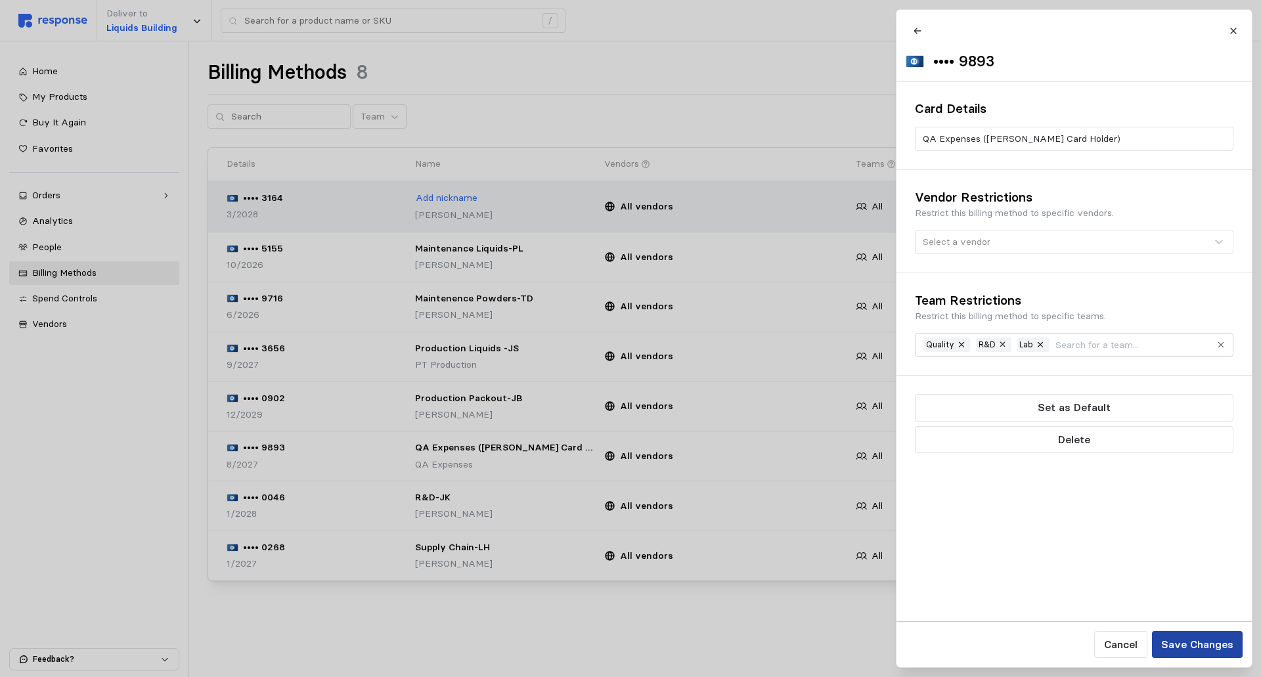
click at [1214, 647] on p "Save Changes" at bounding box center [1197, 645] width 72 height 16
click at [1211, 649] on p "Save Changes" at bounding box center [1197, 645] width 72 height 16
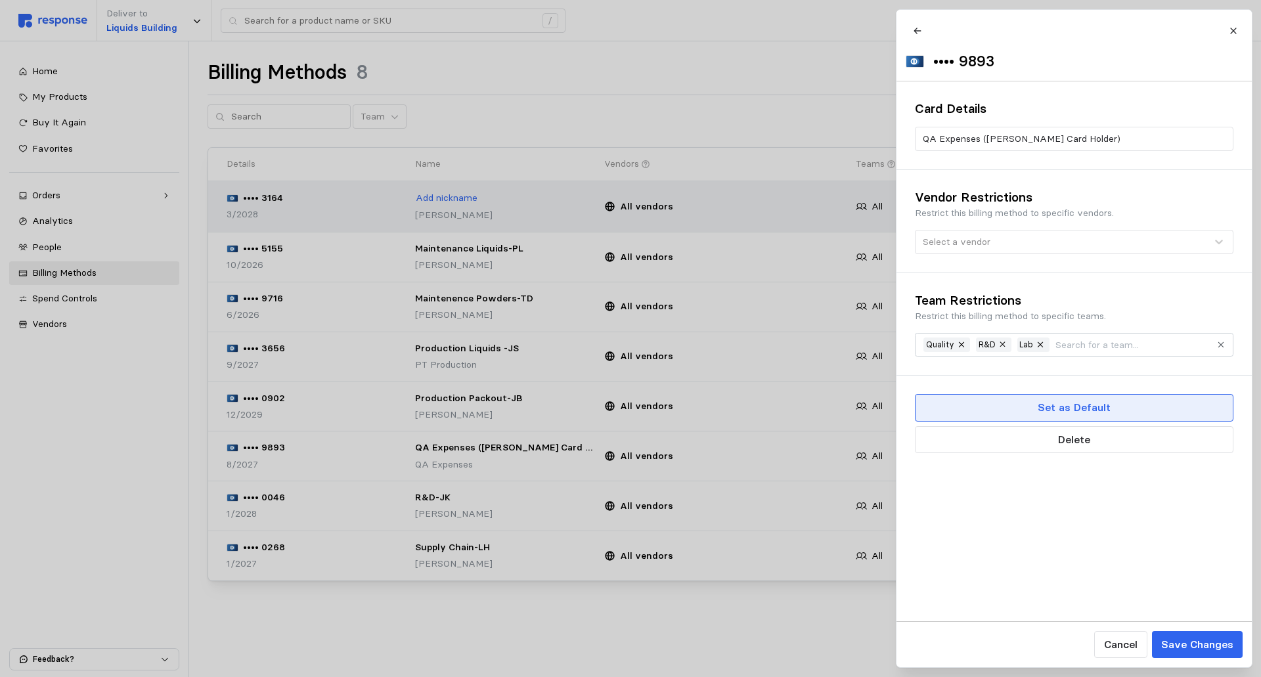
click at [1115, 416] on button "Set as Default" at bounding box center [1074, 407] width 319 height 27
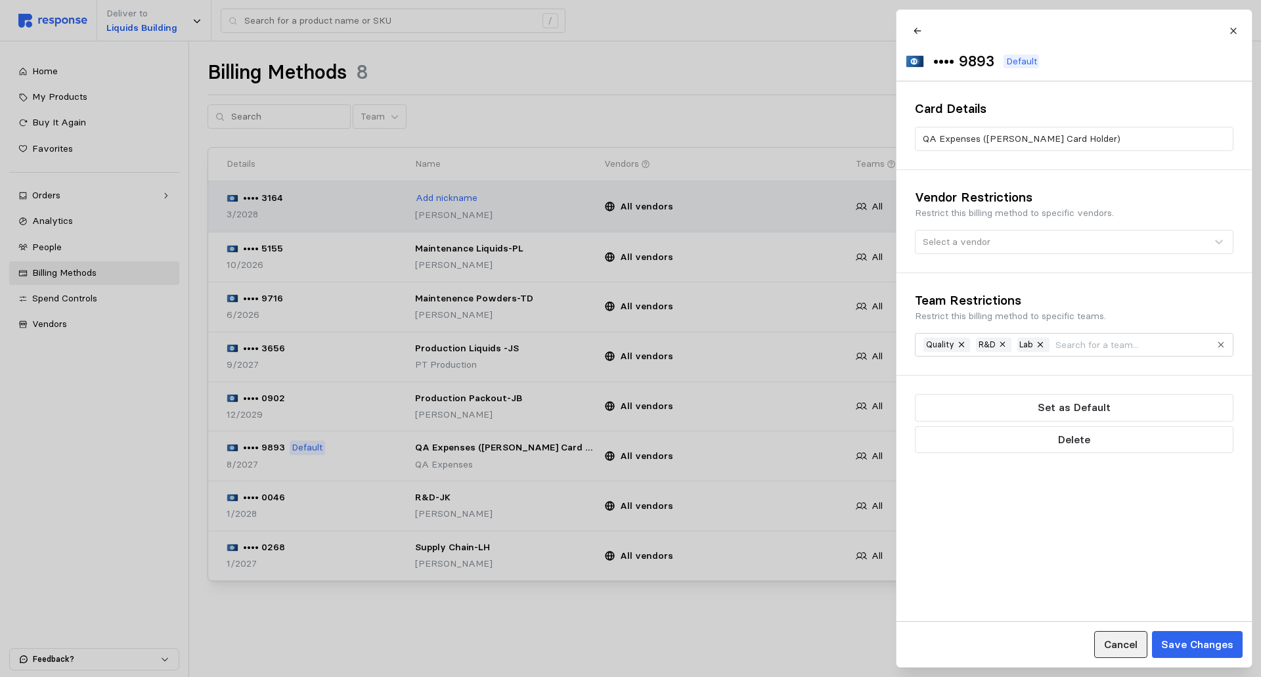
click at [1123, 647] on p "Cancel" at bounding box center [1121, 645] width 34 height 16
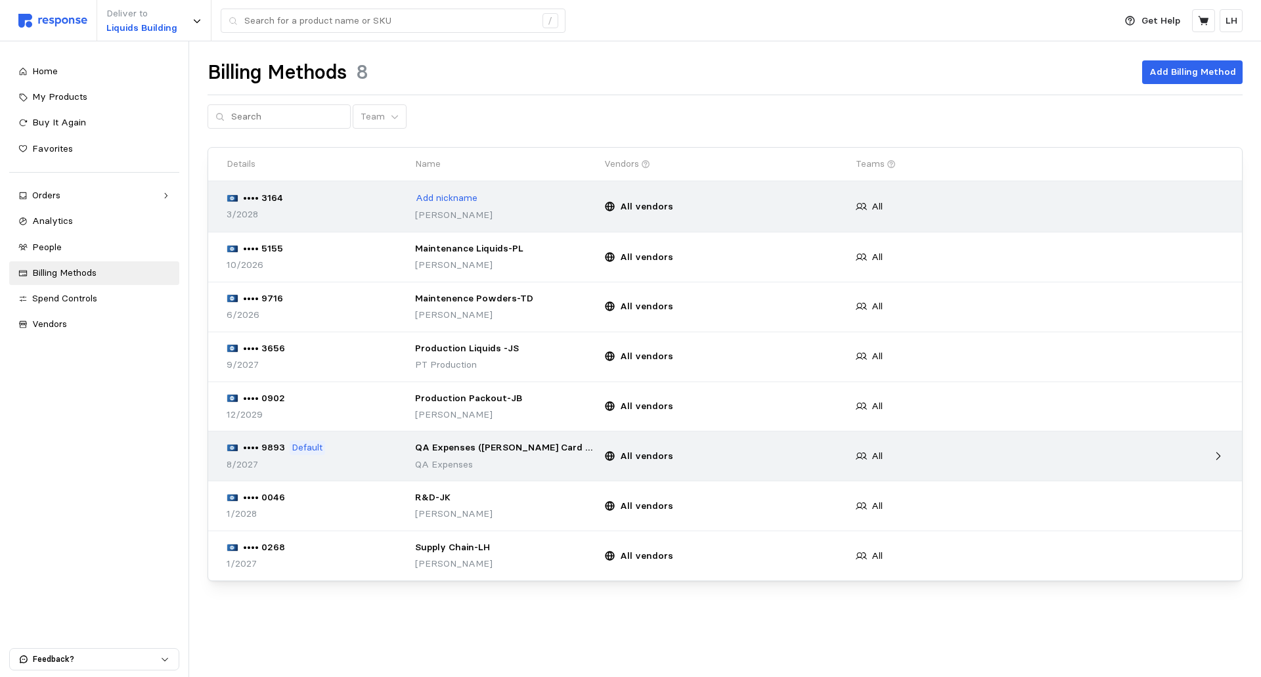
click at [309, 446] on p "Default" at bounding box center [307, 448] width 31 height 14
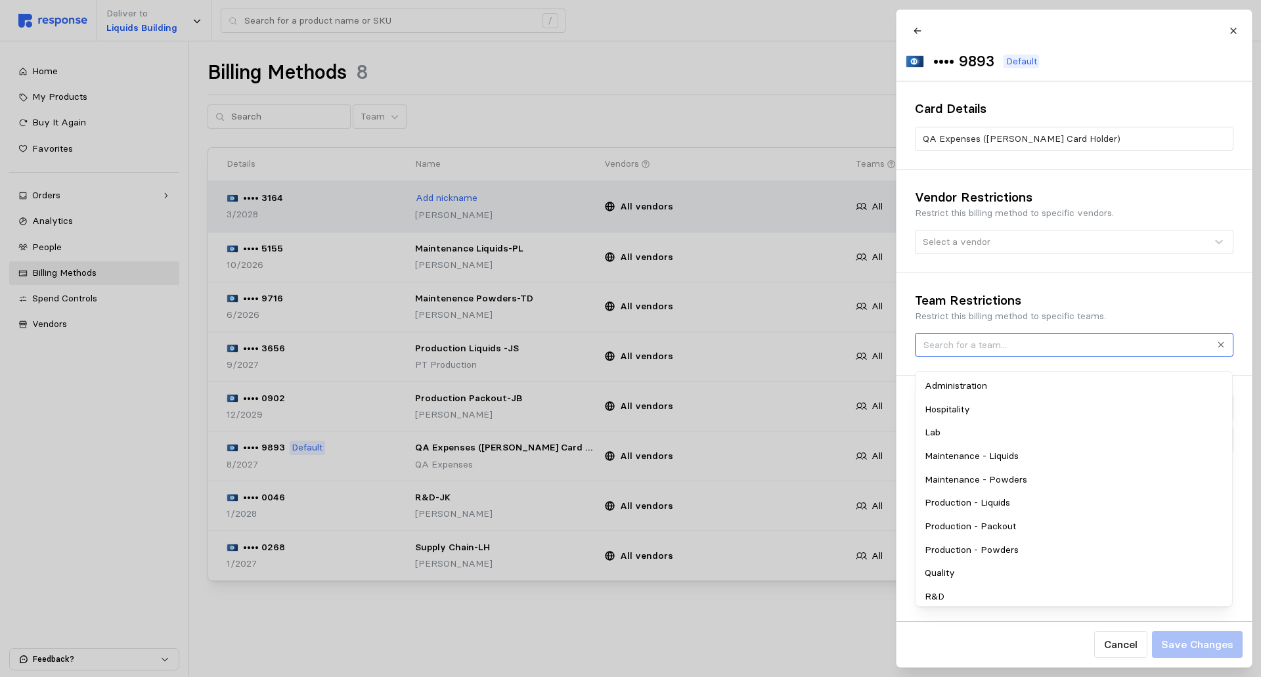
click at [1168, 349] on input "text" at bounding box center [1067, 345] width 286 height 14
click at [945, 432] on div "Lab" at bounding box center [1074, 433] width 313 height 24
click at [1198, 648] on p "Save Changes" at bounding box center [1197, 645] width 72 height 16
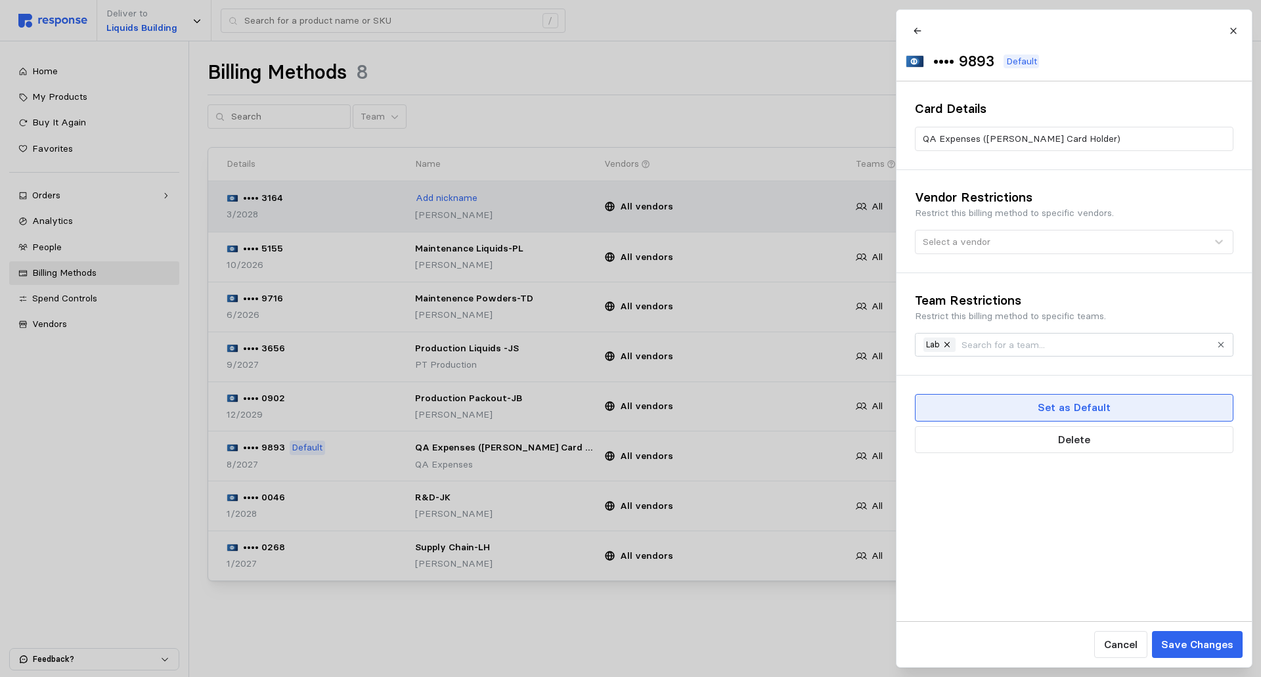
click at [964, 419] on button "Set as Default" at bounding box center [1074, 407] width 319 height 27
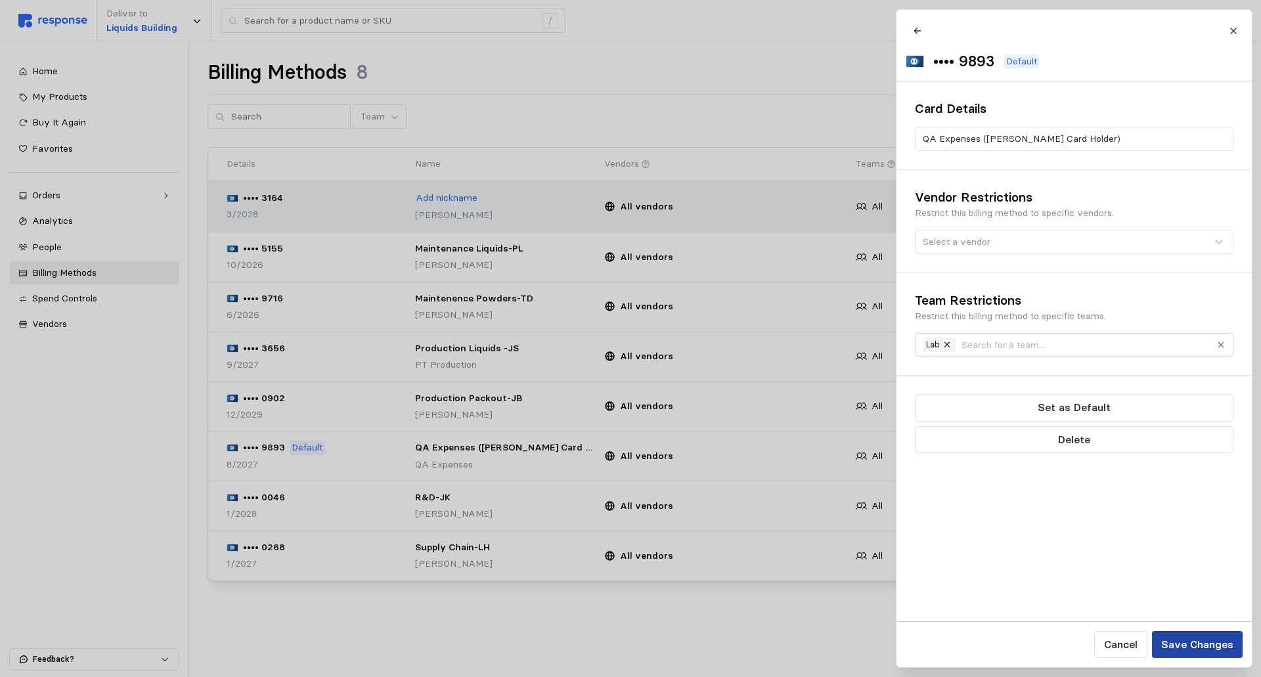
click at [1206, 642] on p "Save Changes" at bounding box center [1197, 645] width 72 height 16
drag, startPoint x: 1156, startPoint y: 52, endPoint x: 1096, endPoint y: 0, distance: 79.7
click at [1156, 52] on div "•••• 9893 Default" at bounding box center [1076, 45] width 340 height 53
